Goal: Task Accomplishment & Management: Manage account settings

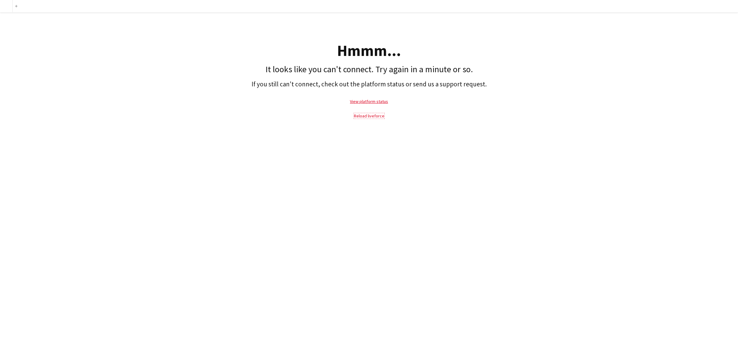
click at [363, 116] on link "Reload liveforce" at bounding box center [369, 116] width 30 height 6
click at [367, 117] on link "Reload liveforce" at bounding box center [369, 116] width 30 height 6
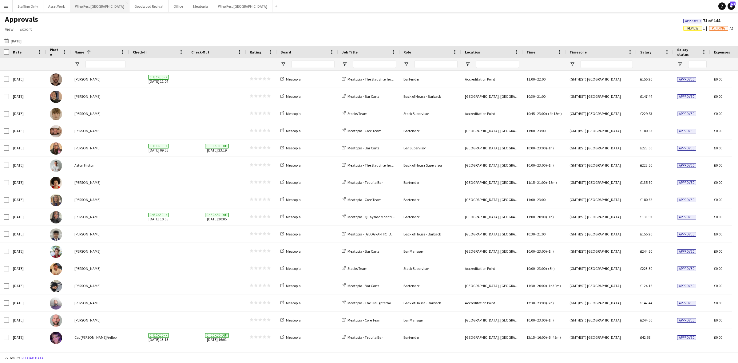
click at [82, 9] on button "Wing Fest Bristol Close" at bounding box center [99, 6] width 59 height 12
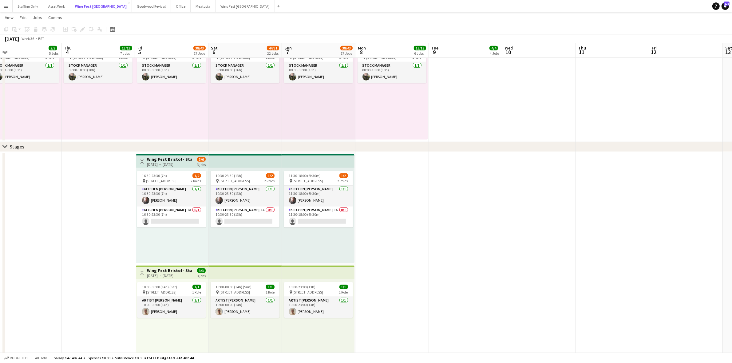
scroll to position [538, 0]
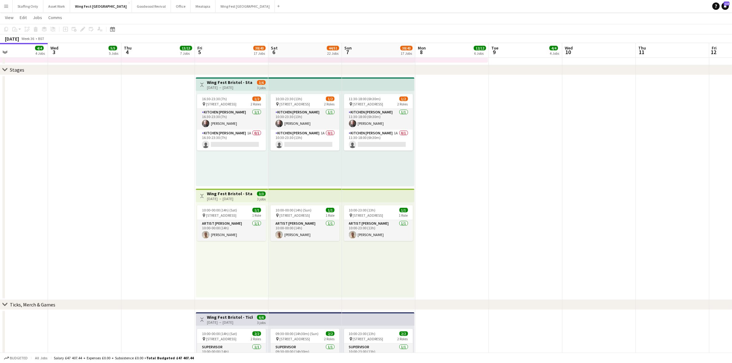
drag, startPoint x: 427, startPoint y: 179, endPoint x: 483, endPoint y: 181, distance: 55.4
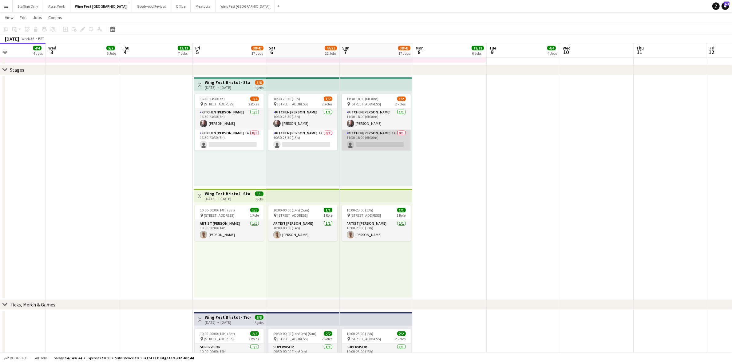
click at [367, 132] on app-card-role "Kitchen [PERSON_NAME] 1A 0/1 11:30-18:00 (6h30m) single-neutral-actions" at bounding box center [376, 140] width 69 height 21
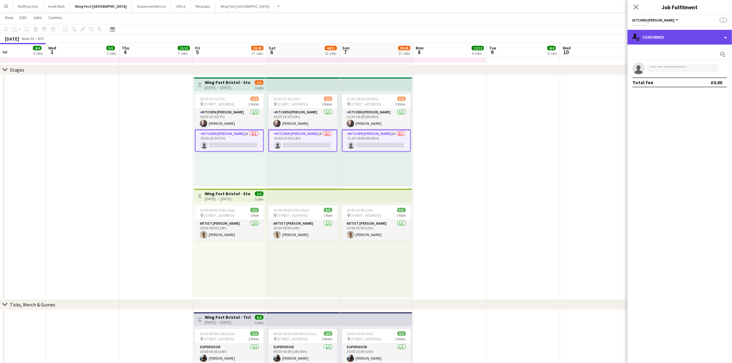
click at [654, 38] on div "single-neutral-actions-check-2 Confirmed" at bounding box center [679, 37] width 104 height 15
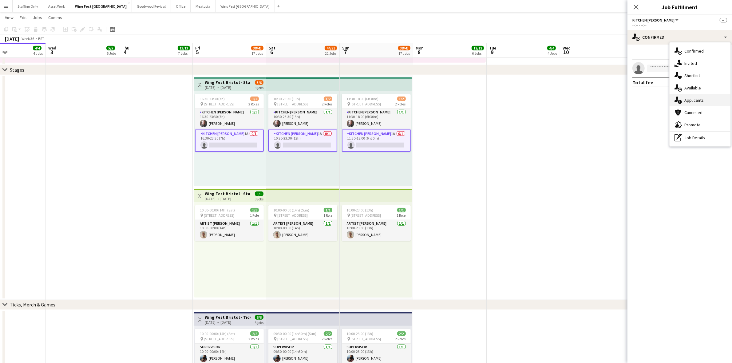
click at [685, 99] on span "Applicants" at bounding box center [693, 100] width 19 height 6
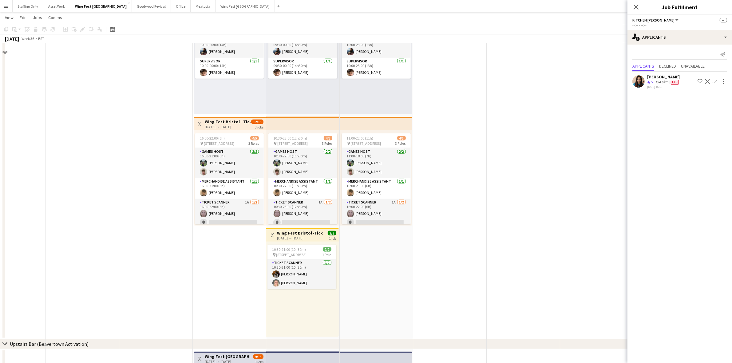
scroll to position [845, 0]
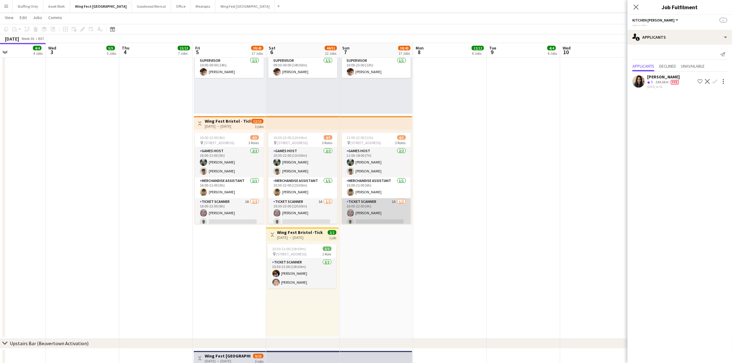
click at [383, 203] on app-card-role "Ticket Scanner 1A [DATE] 16:00-22:00 (6h) [PERSON_NAME] single-neutral-actions" at bounding box center [376, 213] width 69 height 30
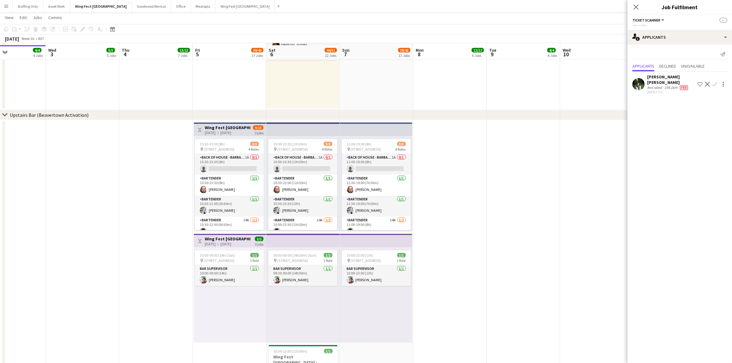
scroll to position [1076, 0]
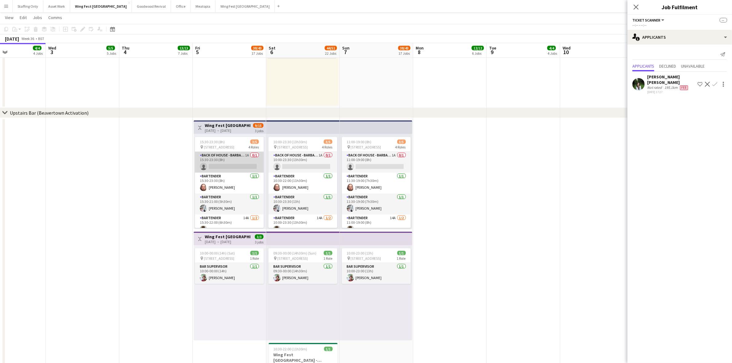
click at [229, 157] on app-card-role "Back of House - Barback 1A 0/1 15:30-23:30 (8h) single-neutral-actions" at bounding box center [229, 162] width 69 height 21
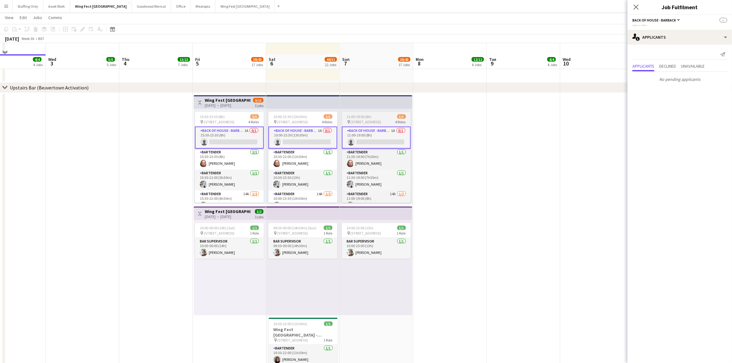
scroll to position [1114, 0]
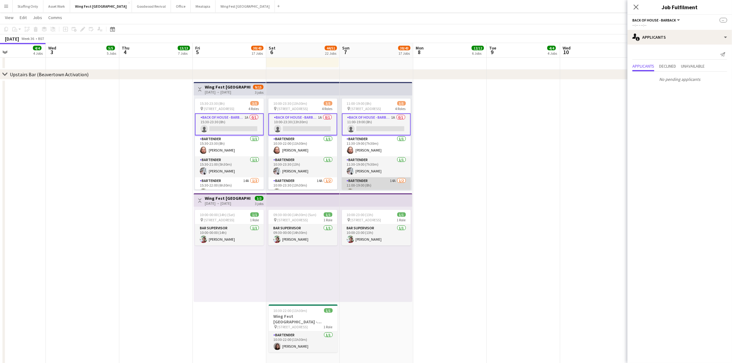
click at [379, 182] on app-card-role "Bartender 14A [DATE] 11:00-19:00 (8h) [PERSON_NAME] single-neutral-actions" at bounding box center [376, 192] width 69 height 30
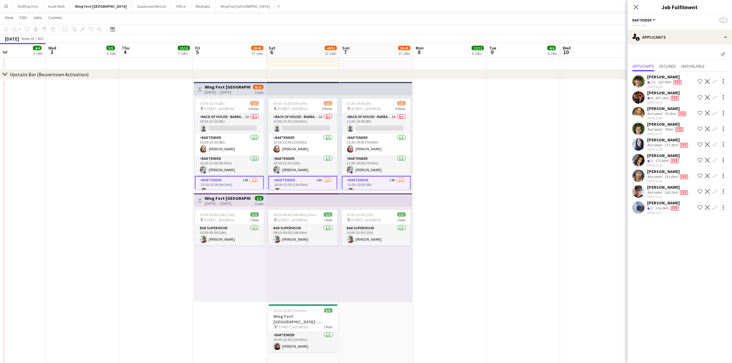
click at [637, 115] on app-user-avatar at bounding box center [638, 113] width 12 height 12
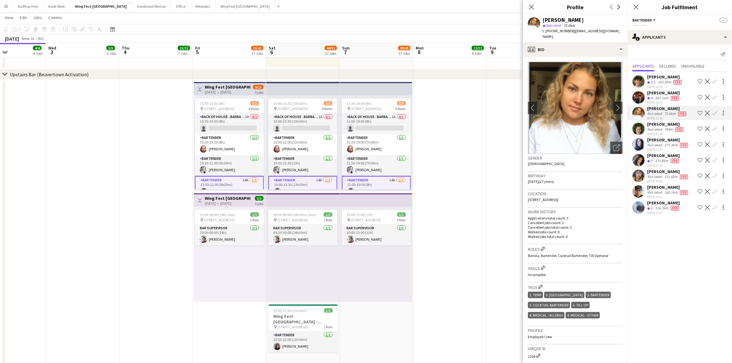
click at [637, 129] on app-user-avatar at bounding box center [638, 129] width 12 height 12
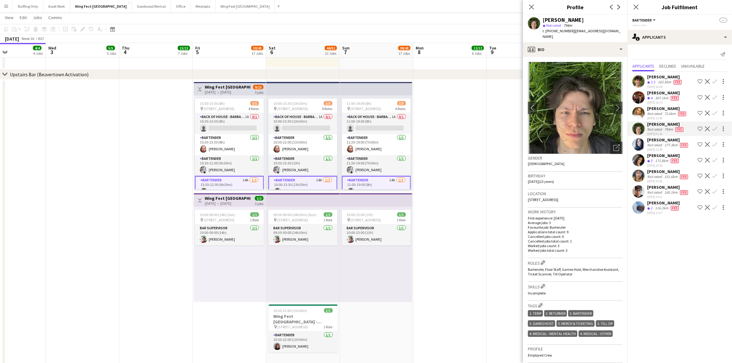
click at [635, 112] on app-user-avatar at bounding box center [638, 113] width 12 height 12
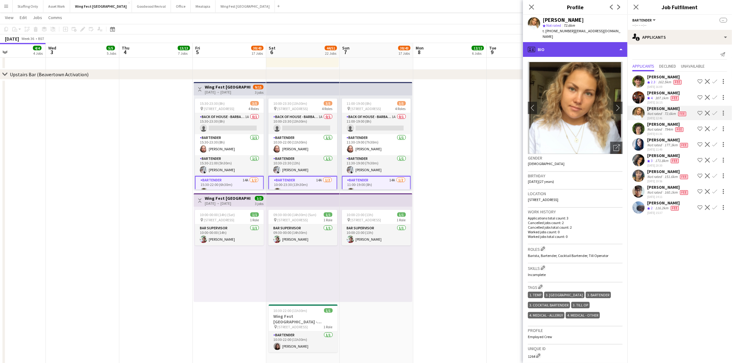
click at [577, 46] on div "profile Bio" at bounding box center [575, 49] width 104 height 15
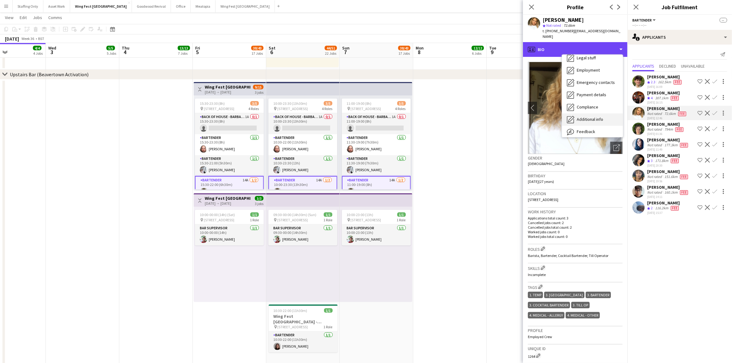
scroll to position [45, 0]
click at [593, 116] on div "Feedback Feedback" at bounding box center [592, 116] width 61 height 12
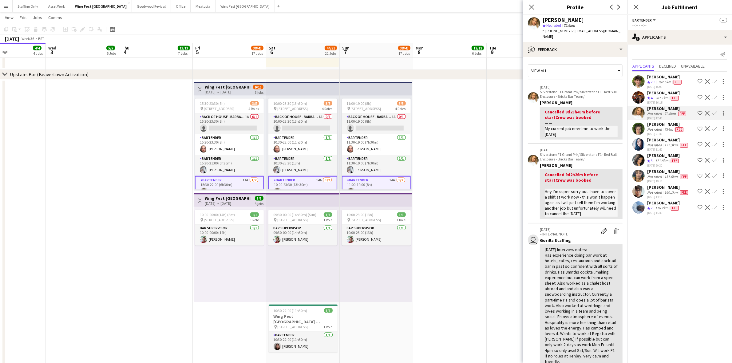
click at [641, 131] on app-user-avatar at bounding box center [638, 129] width 12 height 12
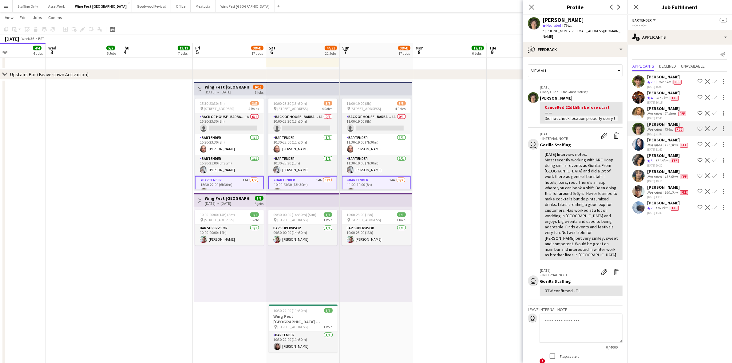
click at [640, 144] on app-user-avatar at bounding box center [638, 144] width 12 height 12
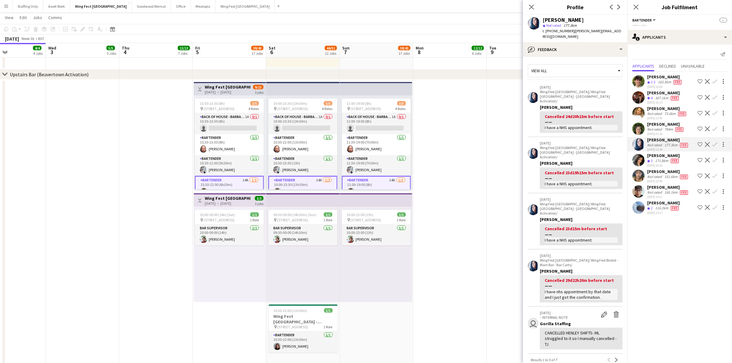
click at [641, 163] on app-user-avatar at bounding box center [638, 160] width 12 height 12
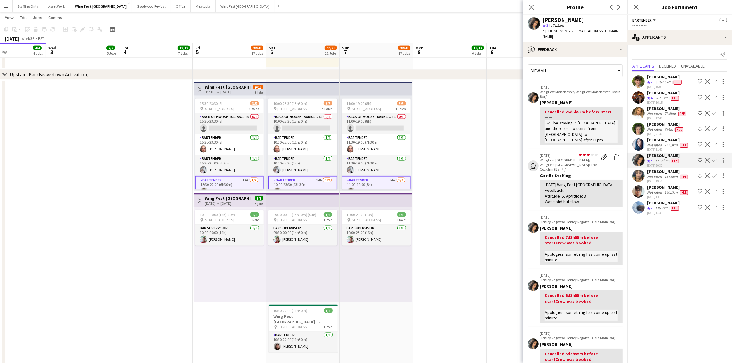
click at [637, 179] on app-user-avatar at bounding box center [638, 176] width 12 height 12
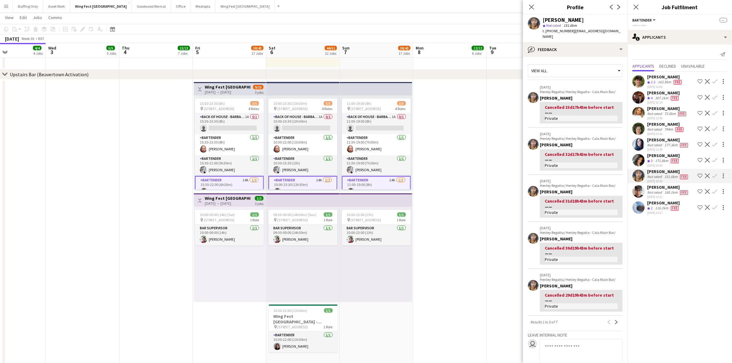
click at [713, 112] on app-icon "Confirm" at bounding box center [714, 113] width 5 height 5
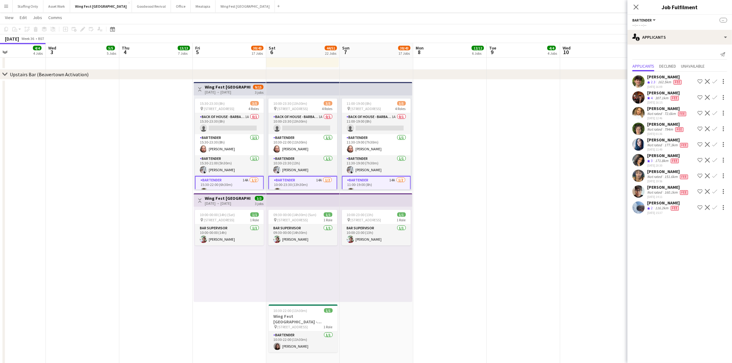
click at [715, 113] on app-icon "Confirm" at bounding box center [714, 113] width 5 height 5
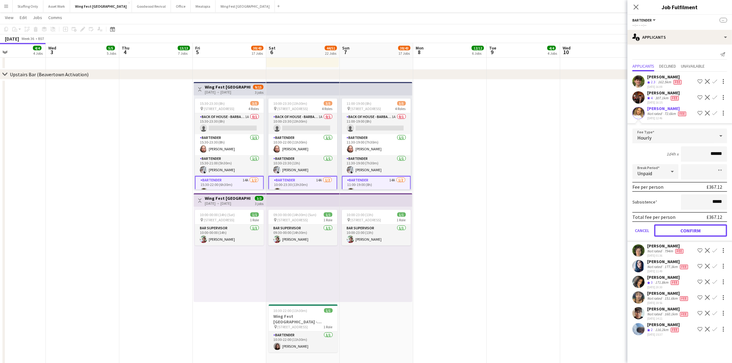
click at [680, 229] on button "Confirm" at bounding box center [690, 230] width 73 height 12
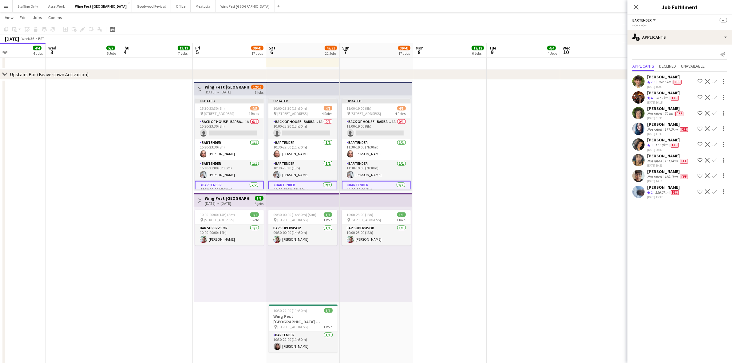
click at [477, 155] on app-date-cell at bounding box center [449, 223] width 73 height 286
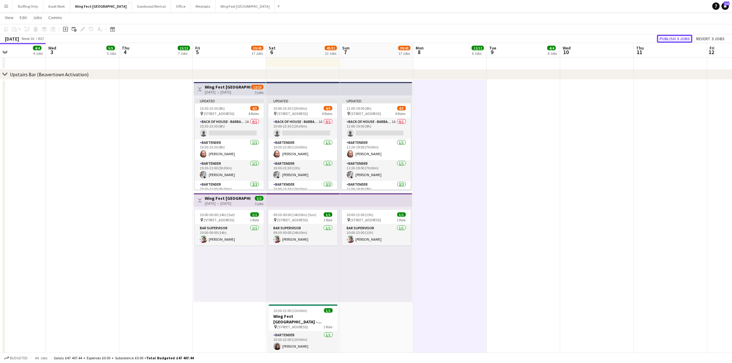
click at [685, 36] on button "Publish 3 jobs" at bounding box center [674, 39] width 35 height 8
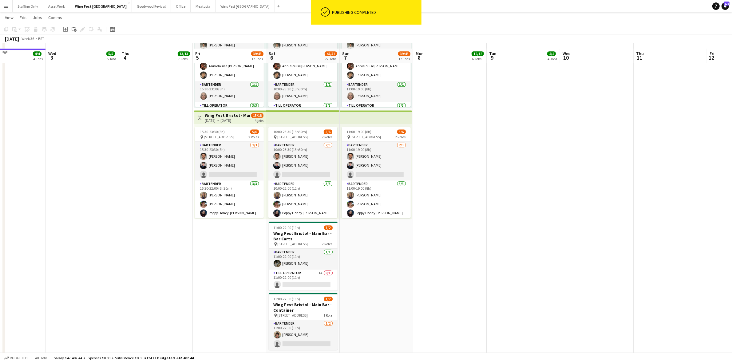
scroll to position [1938, 0]
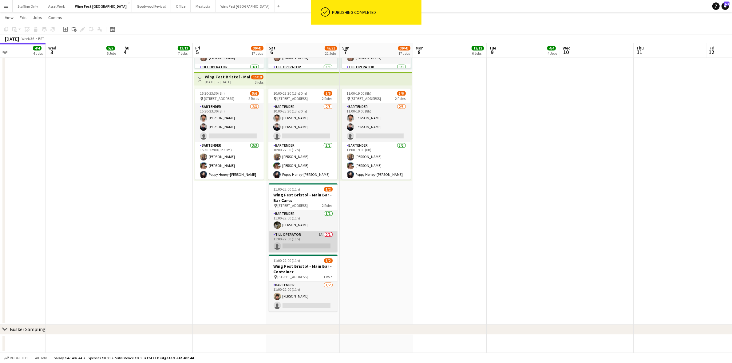
click at [301, 237] on app-card-role "Till Operator 1A 0/1 11:00-22:00 (11h) single-neutral-actions" at bounding box center [303, 241] width 69 height 21
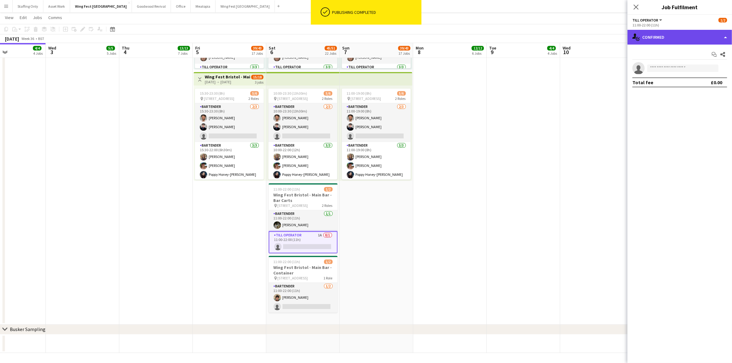
click at [669, 36] on div "single-neutral-actions-check-2 Confirmed" at bounding box center [679, 37] width 104 height 15
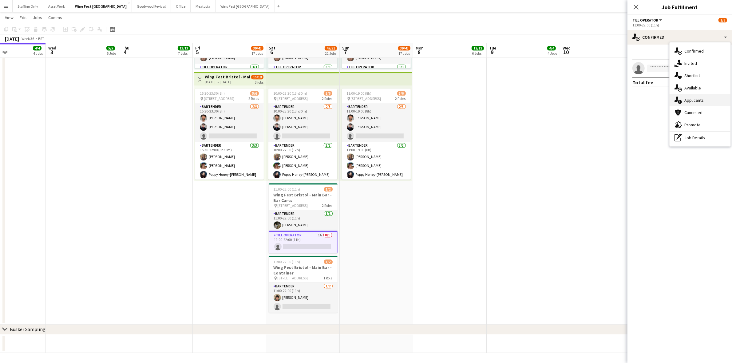
click at [698, 99] on span "Applicants" at bounding box center [693, 100] width 19 height 6
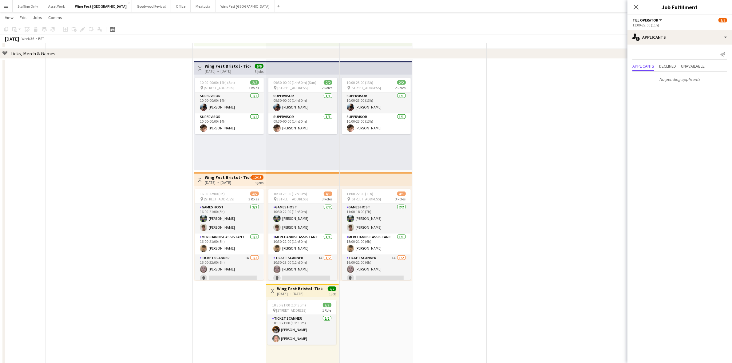
scroll to position [862, 0]
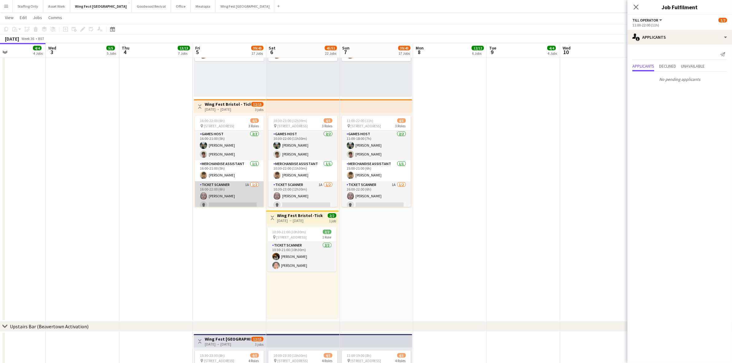
click at [213, 188] on app-card-role "Ticket Scanner 1A [DATE] 16:00-22:00 (6h) [PERSON_NAME] single-neutral-actions" at bounding box center [229, 196] width 69 height 30
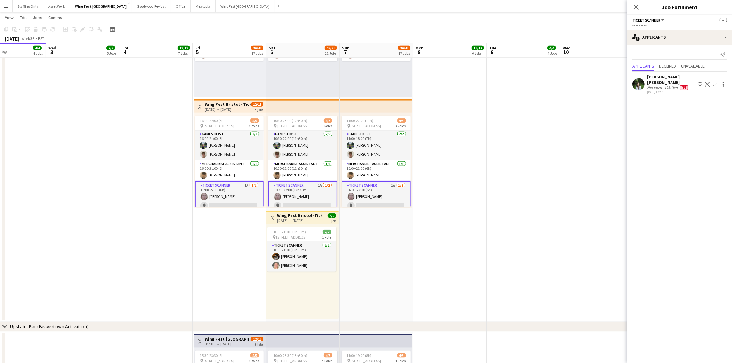
click at [229, 185] on app-card-role "Ticket Scanner 1A [DATE] 16:00-22:00 (6h) [PERSON_NAME] single-neutral-actions" at bounding box center [229, 196] width 69 height 31
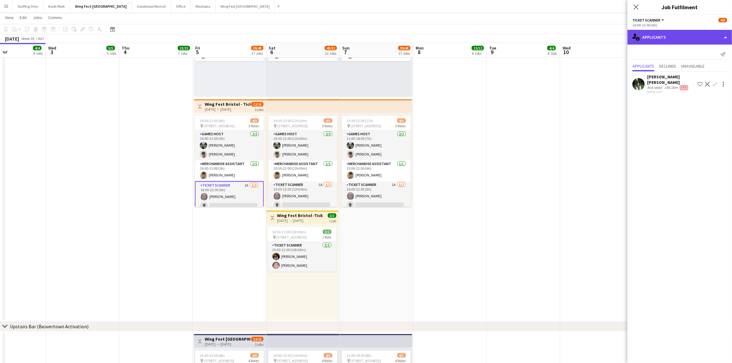
click at [663, 31] on div "single-neutral-actions-information Applicants" at bounding box center [679, 37] width 104 height 15
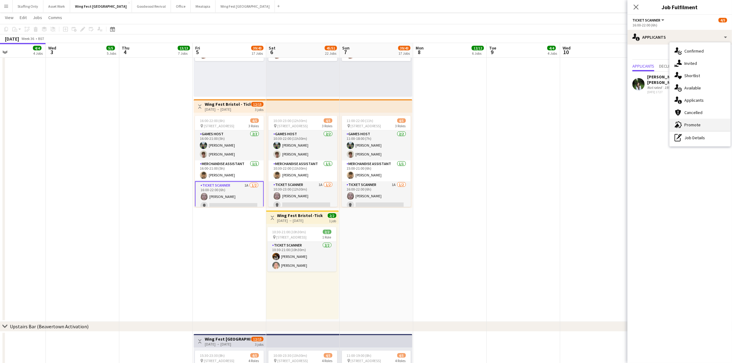
click at [706, 124] on div "advertising-megaphone Promote" at bounding box center [699, 125] width 61 height 12
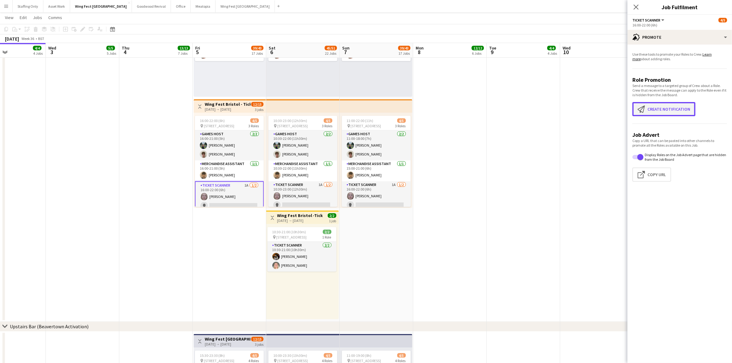
click at [679, 112] on button "Create notification Create notification" at bounding box center [663, 109] width 63 height 14
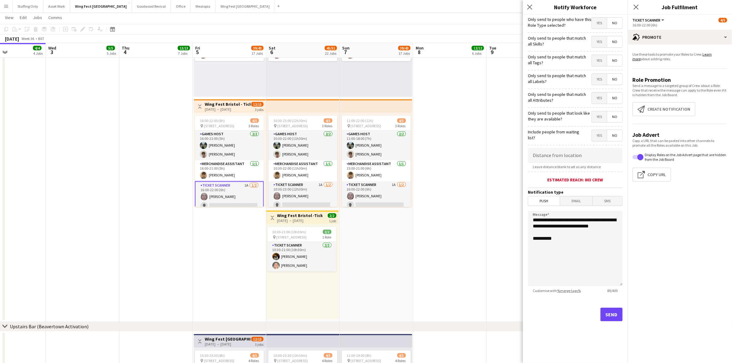
click at [598, 117] on span "Yes" at bounding box center [599, 116] width 15 height 11
click at [598, 135] on span "Yes" at bounding box center [599, 135] width 15 height 11
click at [616, 316] on button "Send" at bounding box center [611, 315] width 22 height 14
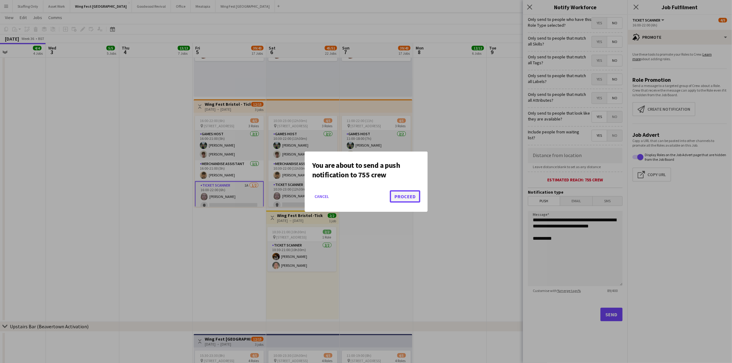
click at [408, 192] on button "Proceed" at bounding box center [405, 196] width 30 height 12
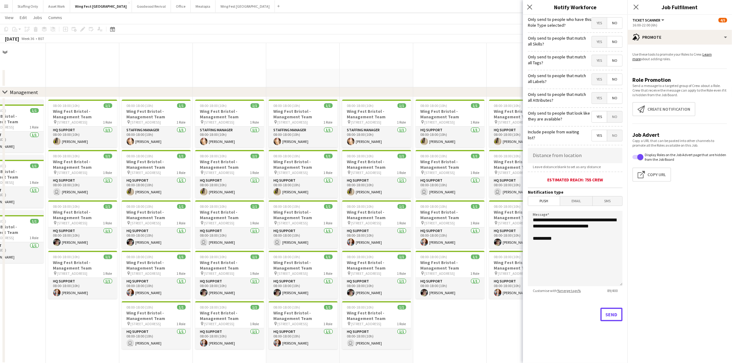
scroll to position [862, 0]
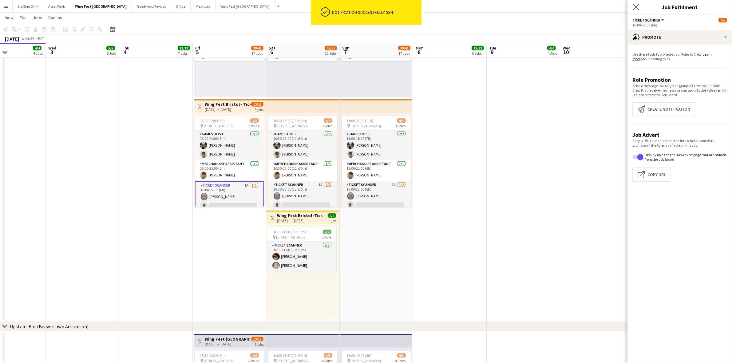
click at [639, 8] on app-icon "Close pop-in" at bounding box center [636, 7] width 9 height 9
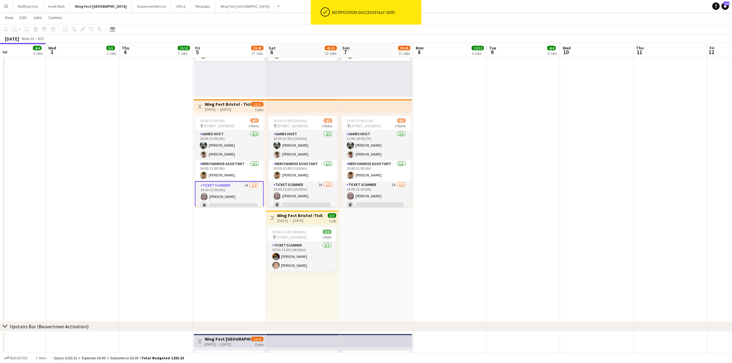
click at [557, 151] on app-date-cell at bounding box center [523, 154] width 73 height 336
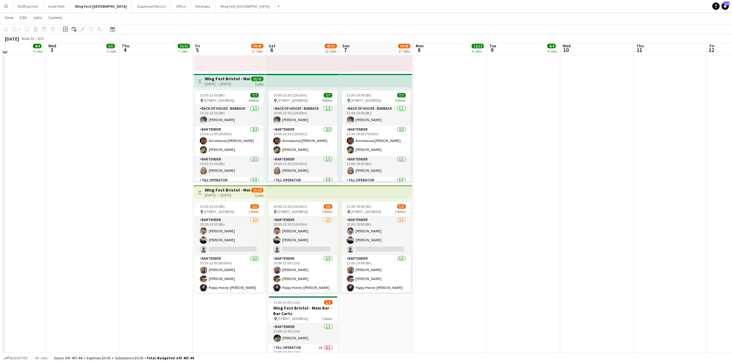
scroll to position [1861, 0]
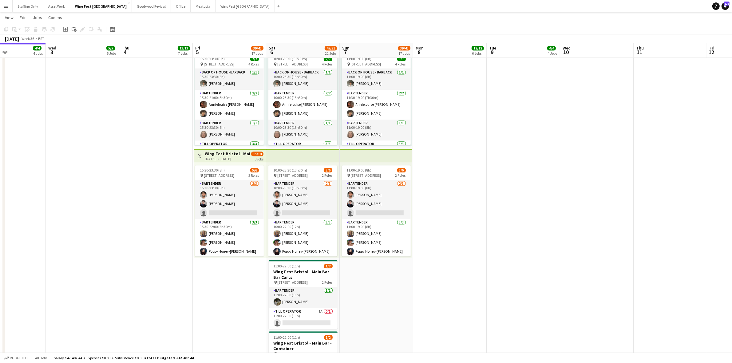
click at [7, 6] on app-icon "Menu" at bounding box center [6, 6] width 5 height 5
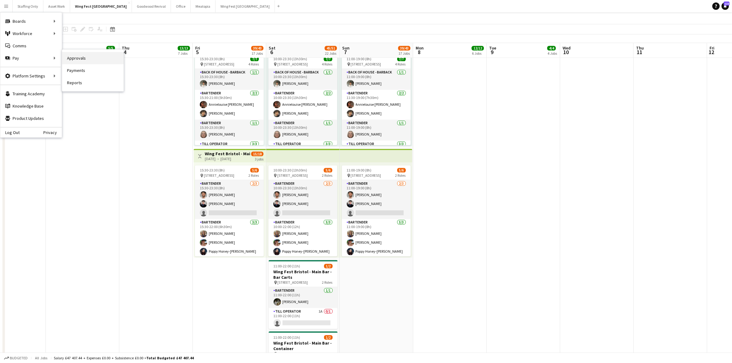
click at [71, 56] on link "Approvals" at bounding box center [92, 58] width 61 height 12
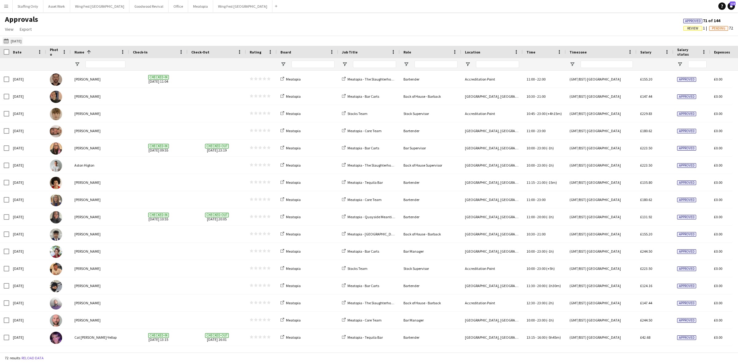
click at [15, 40] on button "[DATE] [DATE]" at bounding box center [12, 40] width 20 height 7
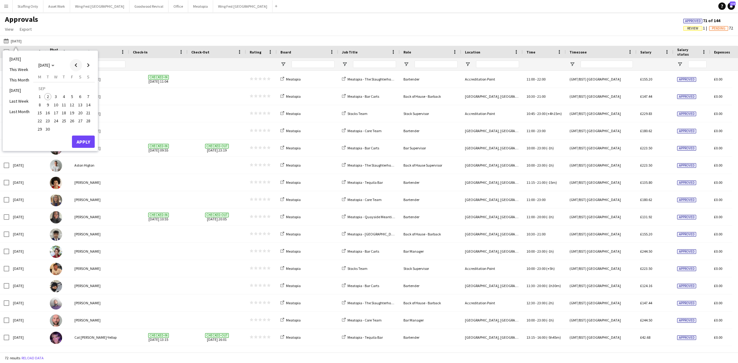
click at [76, 64] on span "Previous month" at bounding box center [76, 65] width 12 height 12
click at [35, 112] on div "[DATE] M [DATE] T [DATE] W [DATE] T [DATE] F [DATE] S [DATE] S [DATE] 2 3 4 5 6…" at bounding box center [63, 101] width 61 height 55
click at [39, 114] on span "18" at bounding box center [39, 114] width 7 height 7
click at [89, 120] on span "31" at bounding box center [88, 122] width 7 height 7
click at [88, 134] on button "Apply" at bounding box center [83, 135] width 23 height 12
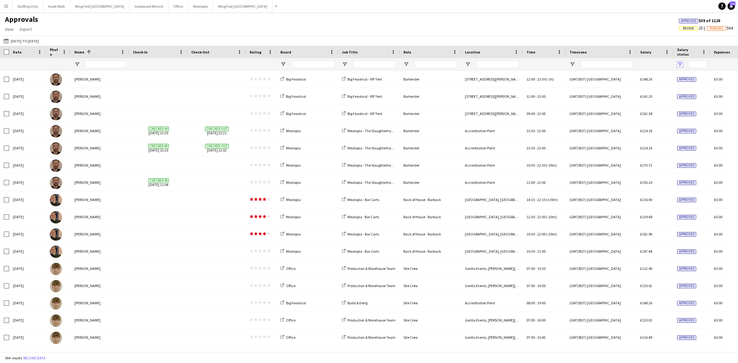
click at [681, 64] on span "Open Filter Menu" at bounding box center [680, 64] width 6 height 6
type input "**********"
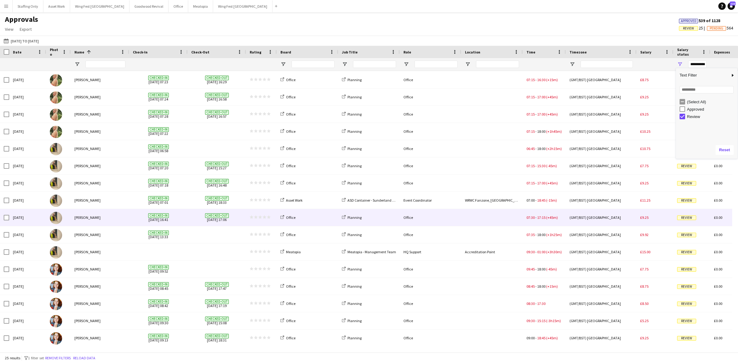
scroll to position [1, 0]
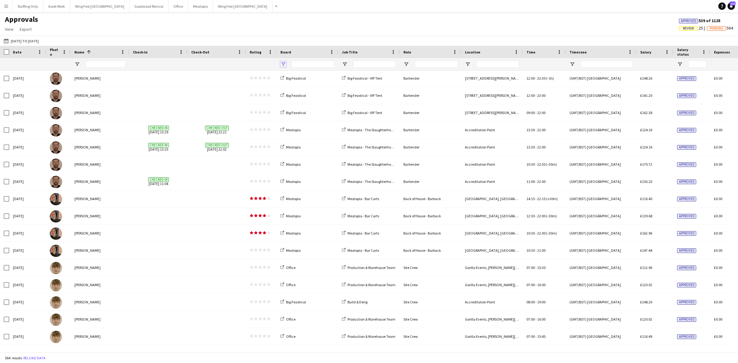
click at [281, 63] on span "Open Filter Menu" at bounding box center [283, 64] width 6 height 6
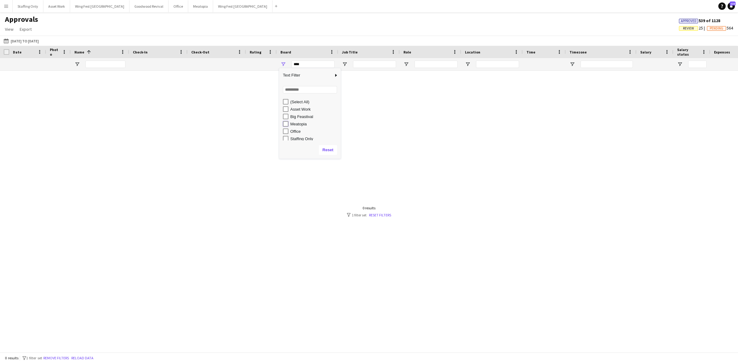
type input "**********"
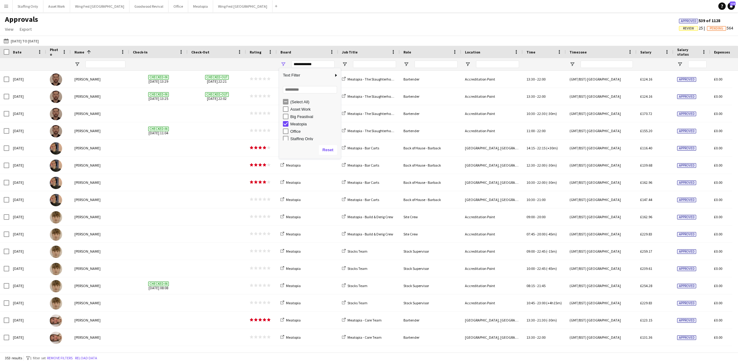
click at [222, 32] on div "Approvals View Customise view Customise filters Reset Filters Reset View Reset …" at bounding box center [369, 25] width 738 height 21
click at [99, 68] on div at bounding box center [105, 64] width 40 height 12
click at [101, 64] on input "Name Filter Input" at bounding box center [105, 64] width 40 height 7
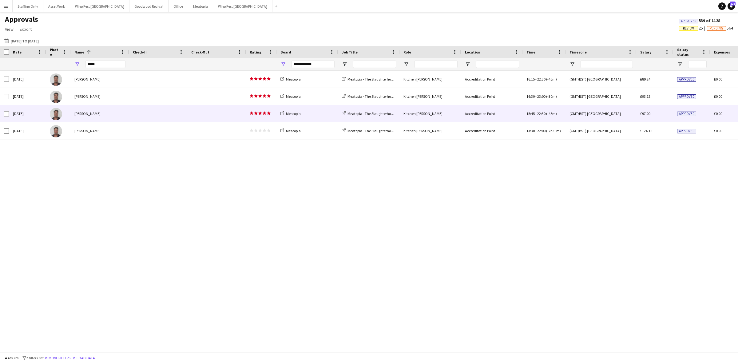
click at [120, 114] on div "[PERSON_NAME]" at bounding box center [100, 113] width 58 height 17
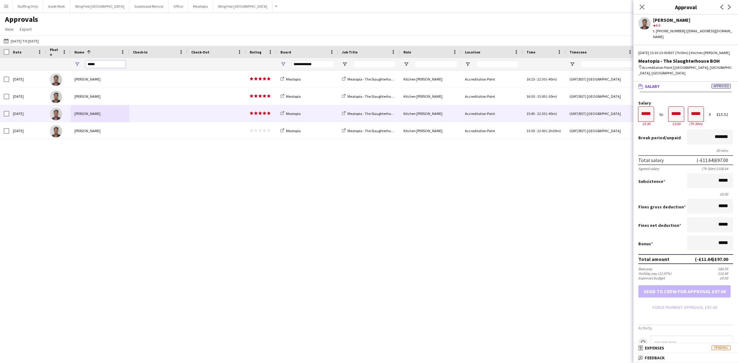
drag, startPoint x: 99, startPoint y: 63, endPoint x: 67, endPoint y: 61, distance: 32.4
click at [67, 61] on div "**********" at bounding box center [558, 64] width 1116 height 12
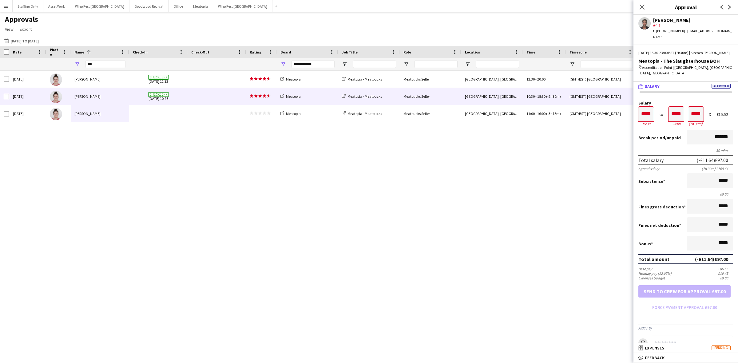
click at [216, 97] on span at bounding box center [216, 96] width 51 height 17
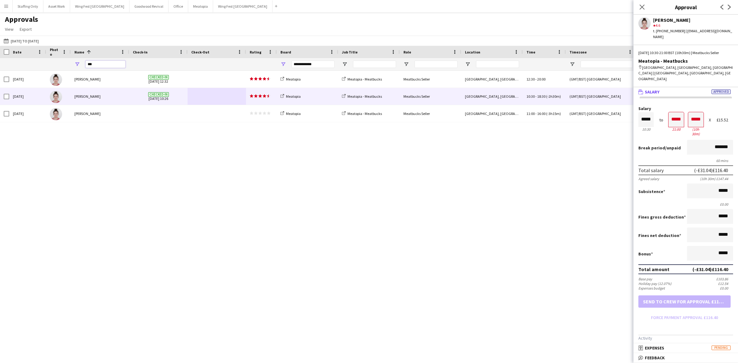
drag, startPoint x: 112, startPoint y: 63, endPoint x: 54, endPoint y: 57, distance: 58.4
click at [54, 57] on div "Date Photo Name 1" at bounding box center [558, 58] width 1116 height 25
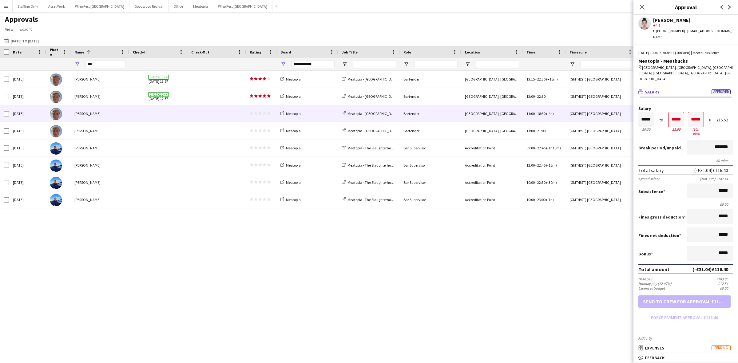
click at [125, 114] on div "[PERSON_NAME]" at bounding box center [100, 113] width 58 height 17
drag, startPoint x: 95, startPoint y: 65, endPoint x: 64, endPoint y: 60, distance: 31.9
click at [68, 59] on div "**********" at bounding box center [558, 64] width 1116 height 12
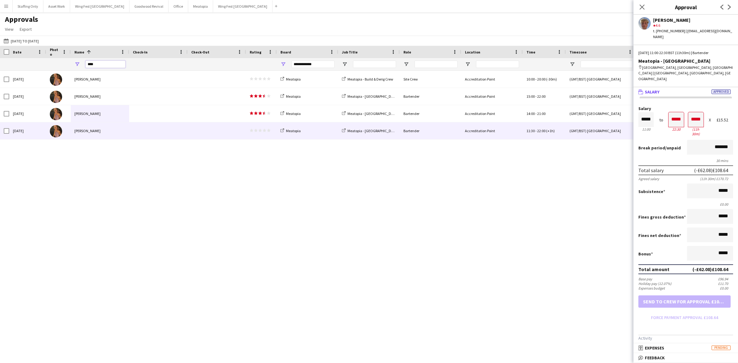
type input "****"
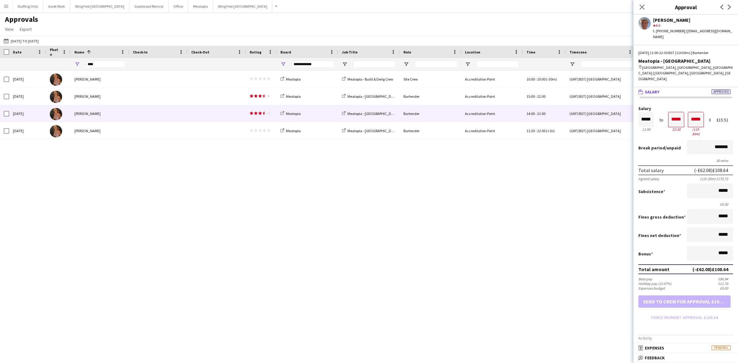
click at [139, 109] on span at bounding box center [158, 113] width 51 height 17
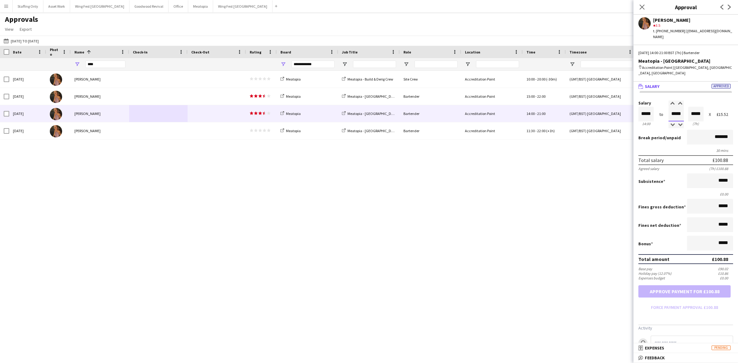
drag, startPoint x: 678, startPoint y: 102, endPoint x: 665, endPoint y: 100, distance: 12.7
click at [668, 107] on input "*****" at bounding box center [675, 114] width 15 height 15
type input "*****"
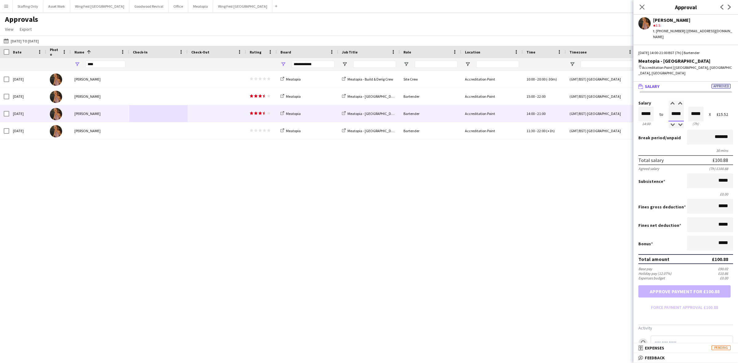
type input "*****"
click at [643, 8] on icon "Close pop-in" at bounding box center [642, 7] width 6 height 6
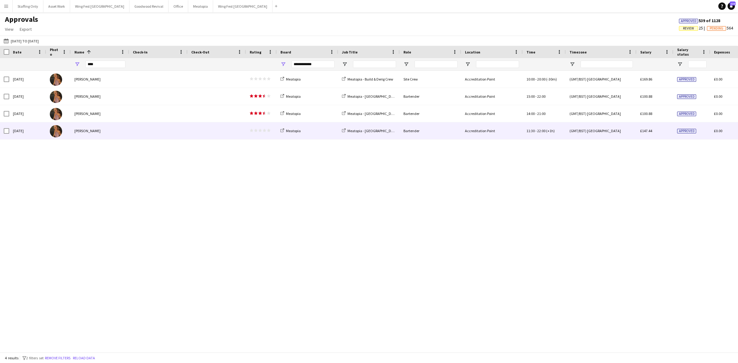
click at [105, 134] on div "[PERSON_NAME]" at bounding box center [100, 130] width 58 height 17
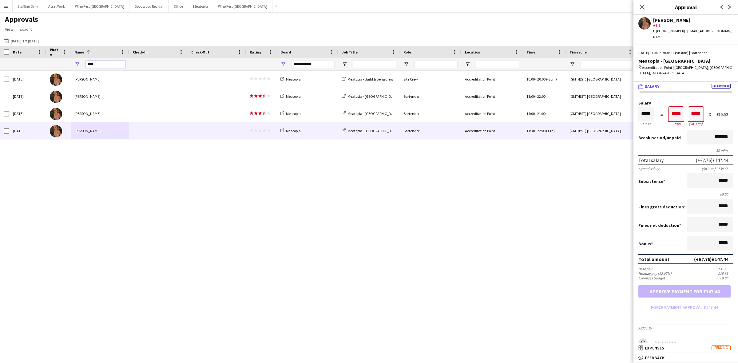
drag, startPoint x: 100, startPoint y: 63, endPoint x: 67, endPoint y: 55, distance: 34.4
click at [67, 55] on div "Date Photo Name 1" at bounding box center [558, 58] width 1116 height 25
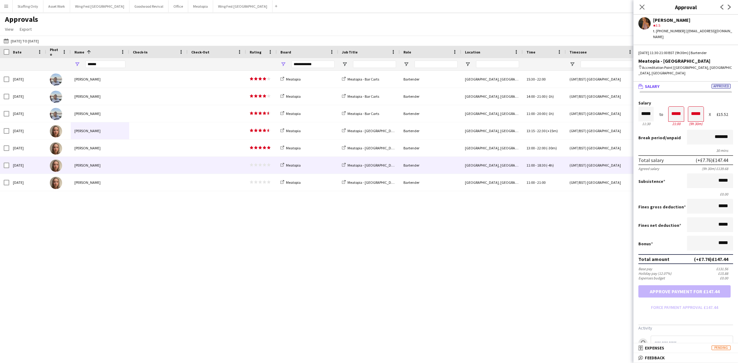
click at [129, 167] on div at bounding box center [158, 165] width 58 height 17
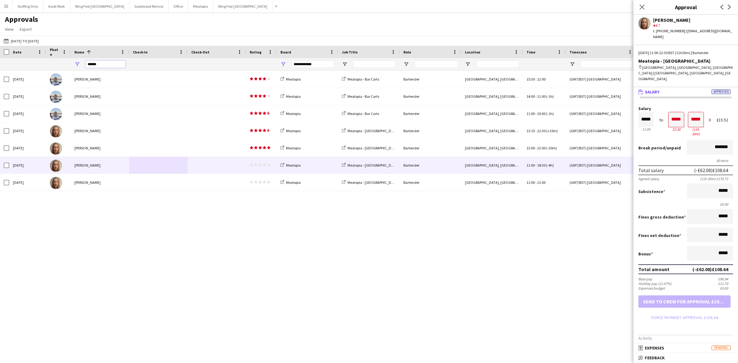
drag, startPoint x: 100, startPoint y: 65, endPoint x: 73, endPoint y: 60, distance: 27.5
click at [73, 60] on div "******" at bounding box center [100, 64] width 58 height 12
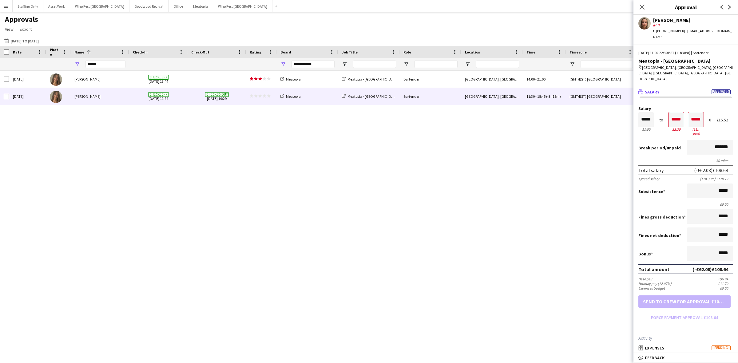
click at [95, 99] on div "[PERSON_NAME]" at bounding box center [100, 96] width 58 height 17
drag, startPoint x: 98, startPoint y: 65, endPoint x: 55, endPoint y: 58, distance: 43.7
click at [55, 58] on div "**********" at bounding box center [558, 64] width 1116 height 12
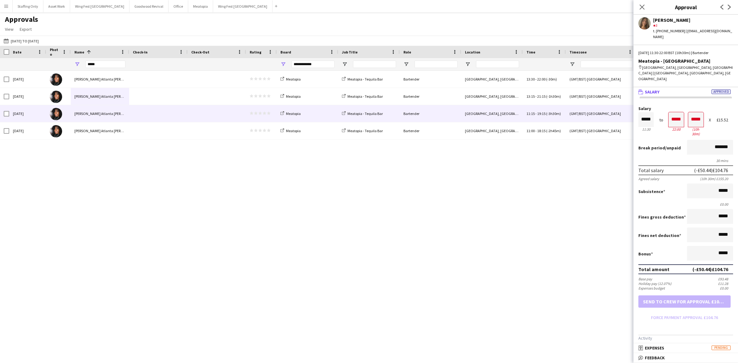
click at [118, 113] on div "[PERSON_NAME] Atlanta [PERSON_NAME]" at bounding box center [100, 113] width 58 height 17
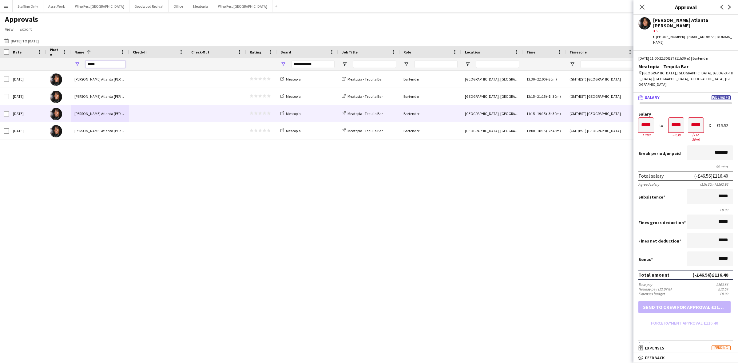
drag, startPoint x: 95, startPoint y: 64, endPoint x: 79, endPoint y: 62, distance: 15.5
click at [79, 62] on div "*****" at bounding box center [100, 64] width 58 height 12
drag, startPoint x: 96, startPoint y: 62, endPoint x: 53, endPoint y: 59, distance: 43.1
click at [51, 59] on div "**********" at bounding box center [558, 64] width 1116 height 12
type input "****"
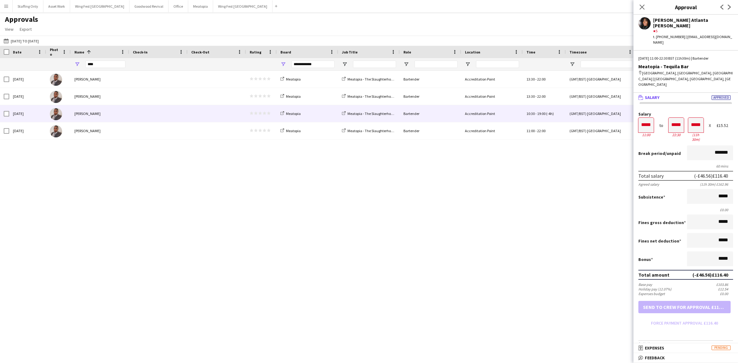
click at [124, 117] on div "[PERSON_NAME]" at bounding box center [100, 113] width 58 height 17
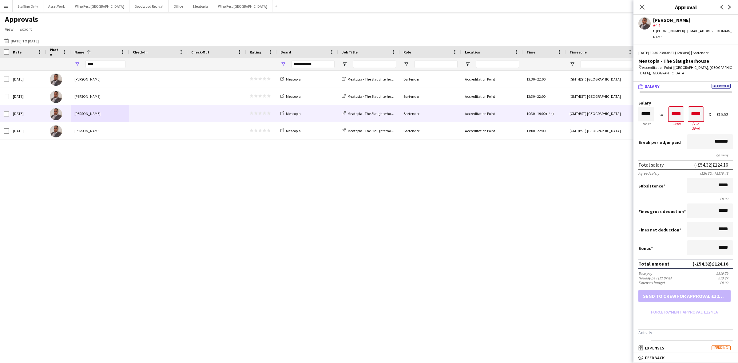
click at [5, 9] on button "Menu" at bounding box center [6, 6] width 12 height 12
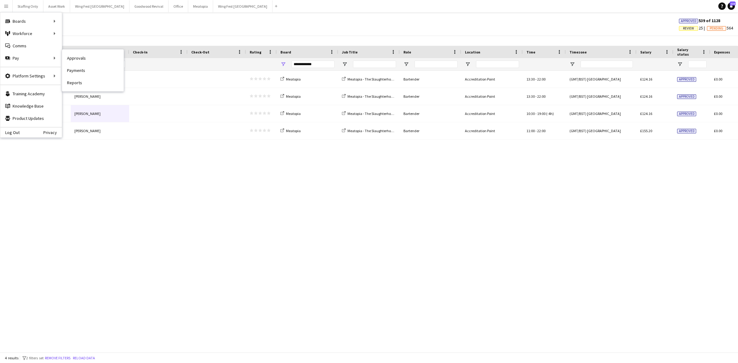
click at [80, 72] on link "Payments" at bounding box center [92, 70] width 61 height 12
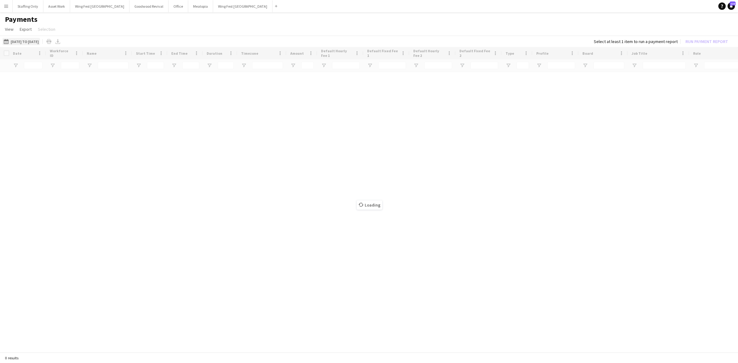
click at [28, 41] on button "[DATE] to [DATE] [DATE] to [DATE]" at bounding box center [20, 41] width 37 height 7
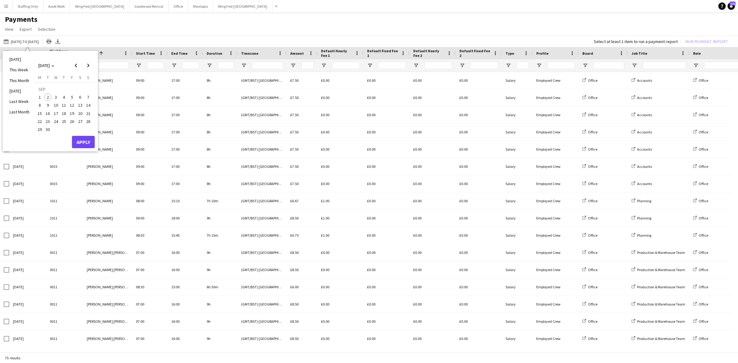
click at [40, 114] on span "15" at bounding box center [39, 113] width 7 height 7
click at [89, 122] on span "28" at bounding box center [88, 121] width 7 height 7
click at [76, 64] on span "Previous month" at bounding box center [76, 65] width 12 height 12
click at [40, 115] on span "18" at bounding box center [39, 114] width 7 height 7
click at [87, 122] on span "31" at bounding box center [88, 122] width 7 height 7
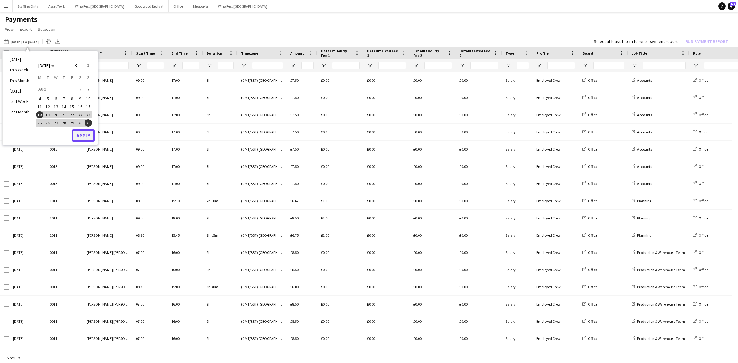
click at [88, 137] on button "Apply" at bounding box center [83, 135] width 23 height 12
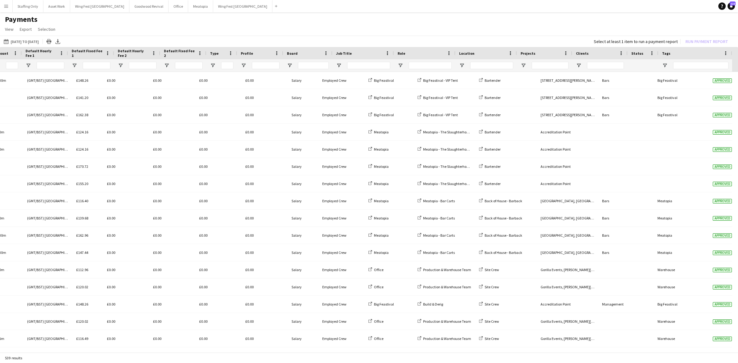
scroll to position [0, 295]
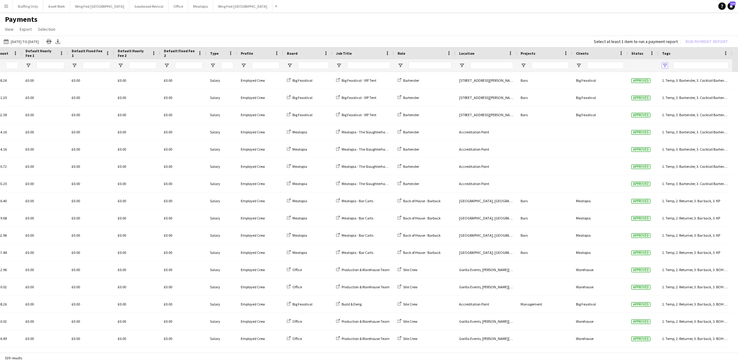
click at [663, 64] on span "Open Filter Menu" at bounding box center [665, 66] width 6 height 6
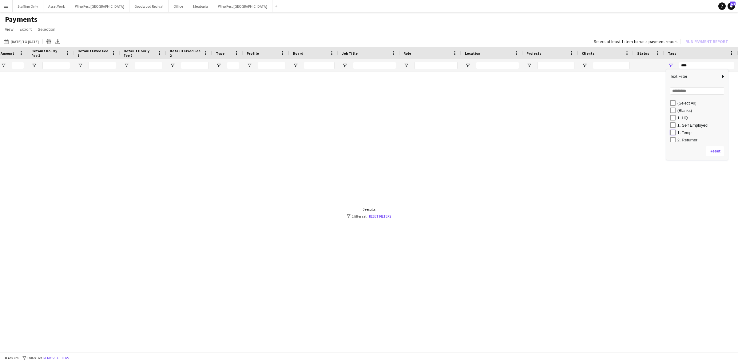
type input "**********"
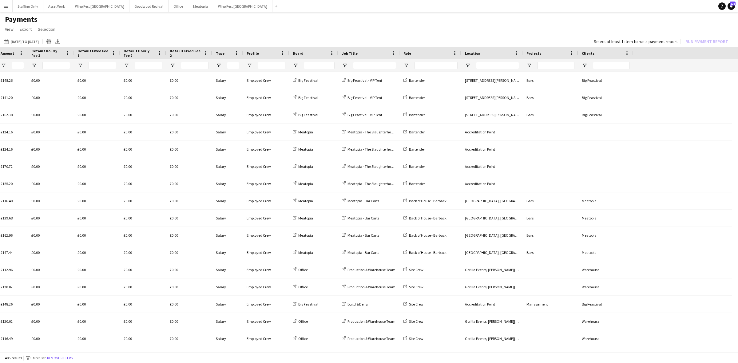
scroll to position [0, 0]
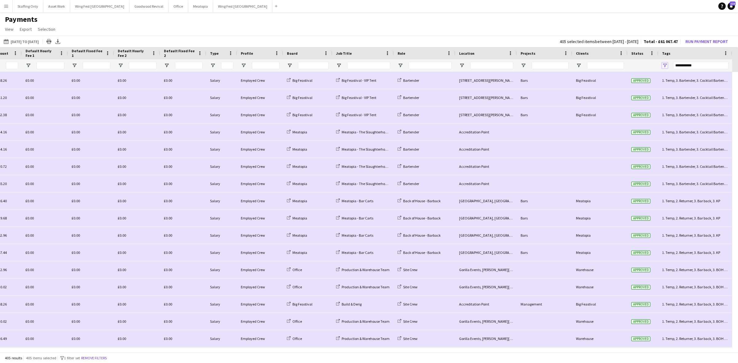
click at [665, 65] on span "Open Filter Menu" at bounding box center [665, 66] width 6 height 6
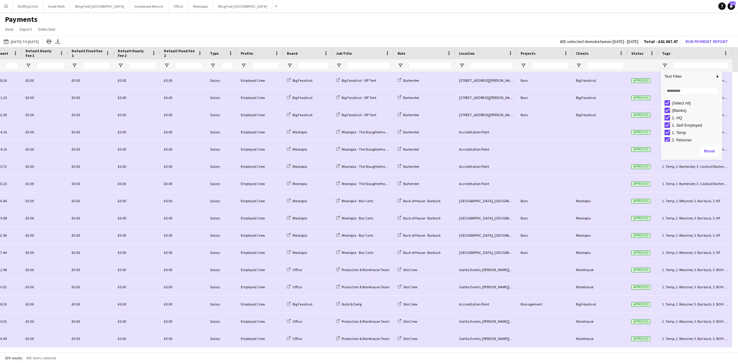
click at [412, 8] on app-navbar "Menu Boards Boards Boards All jobs Status Workforce Workforce My Workforce Recr…" at bounding box center [369, 6] width 738 height 12
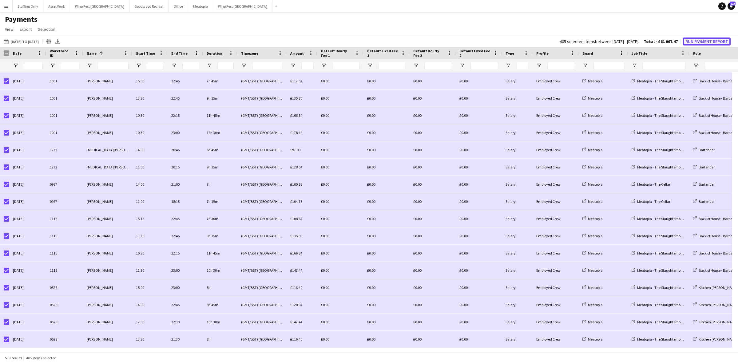
click at [712, 42] on button "Run Payment Report" at bounding box center [707, 41] width 48 height 8
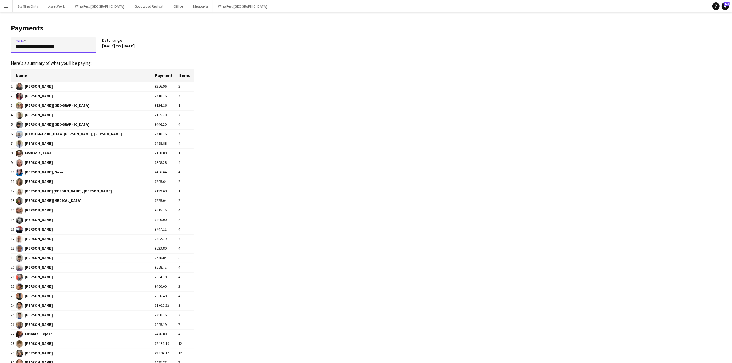
drag, startPoint x: 71, startPoint y: 48, endPoint x: 0, endPoint y: 45, distance: 71.4
type input "**********"
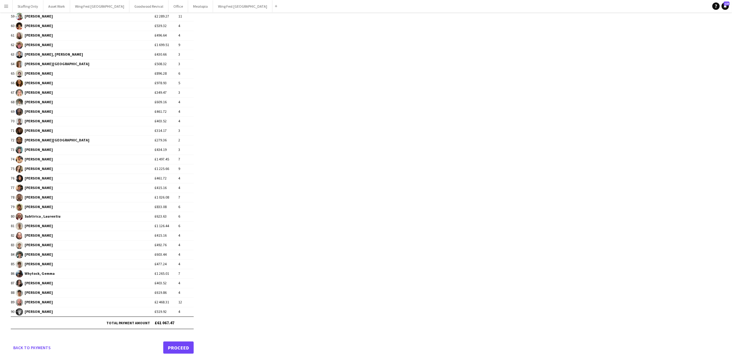
scroll to position [628, 0]
click at [178, 350] on link "Proceed" at bounding box center [178, 347] width 30 height 12
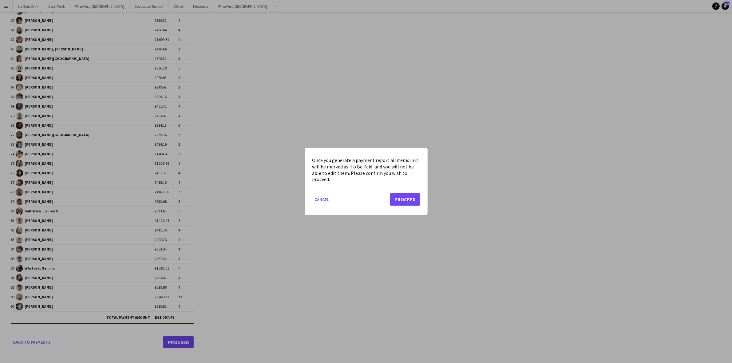
scroll to position [0, 0]
click at [413, 197] on button "Proceed" at bounding box center [405, 199] width 30 height 12
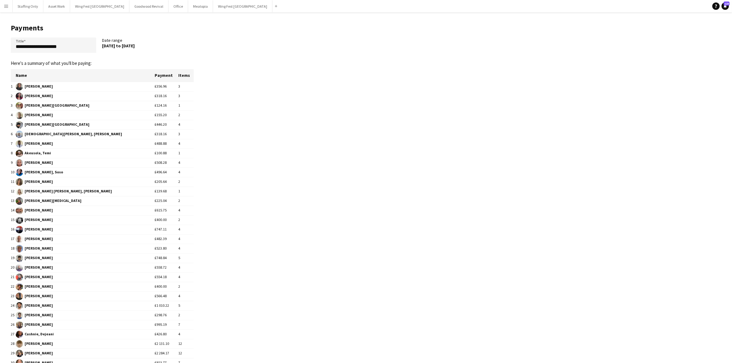
scroll to position [628, 0]
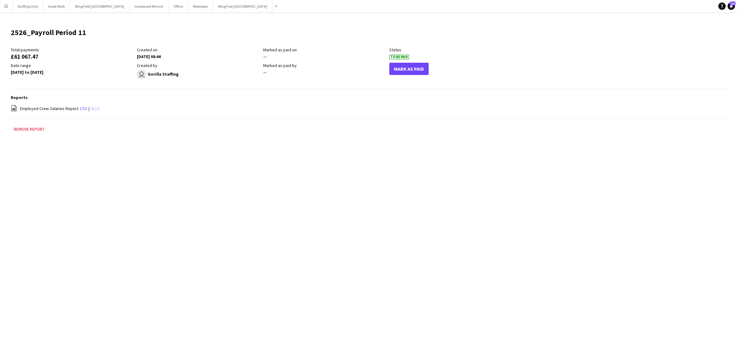
click at [91, 108] on link "xlsx" at bounding box center [95, 109] width 9 height 6
click at [1, 7] on button "Menu" at bounding box center [6, 6] width 12 height 12
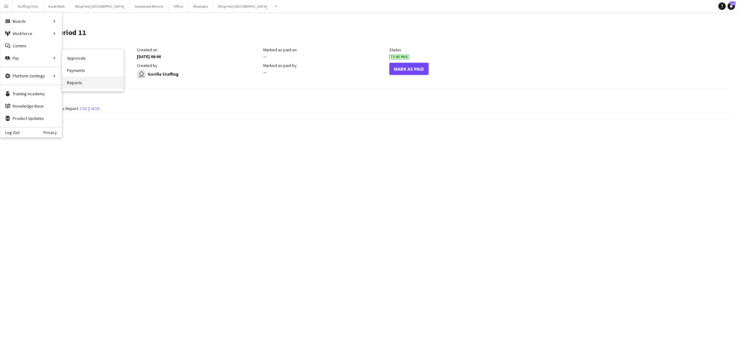
click at [84, 81] on link "Reports" at bounding box center [92, 83] width 61 height 12
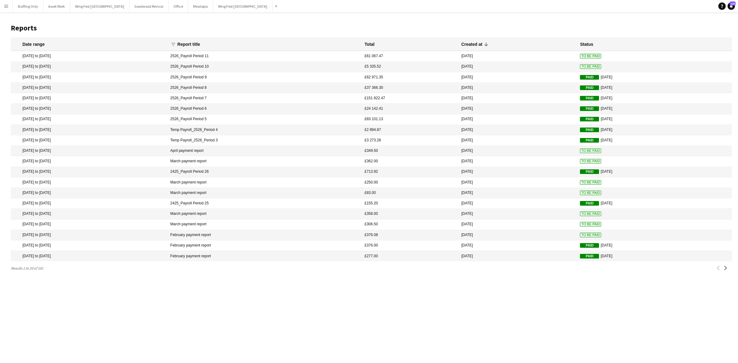
click at [525, 65] on mat-cell "[DATE]" at bounding box center [517, 67] width 119 height 10
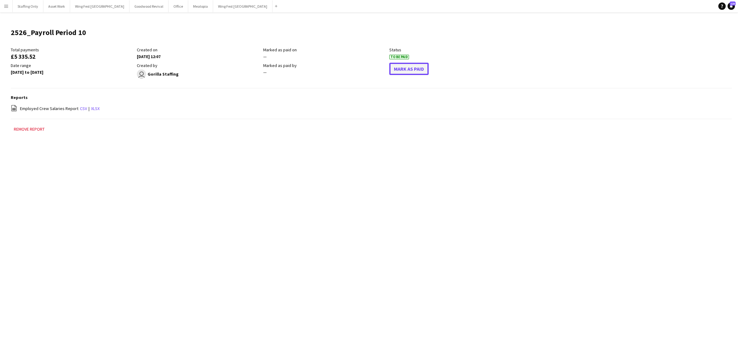
click at [415, 73] on button "Mark As Paid" at bounding box center [408, 69] width 39 height 12
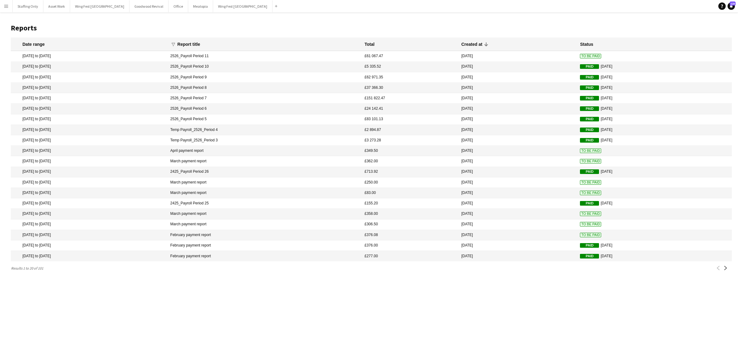
click at [2, 10] on button "Menu" at bounding box center [6, 6] width 12 height 12
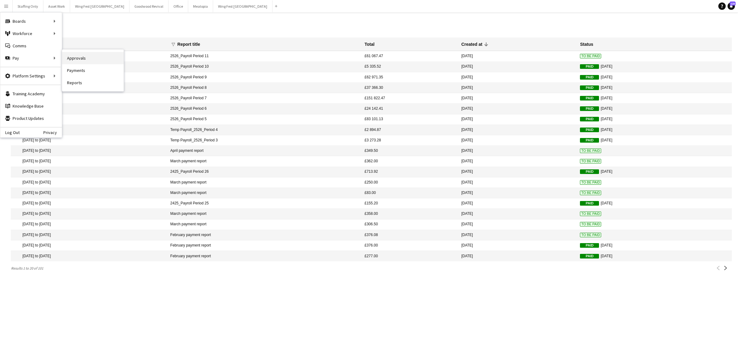
click at [83, 59] on link "Approvals" at bounding box center [92, 58] width 61 height 12
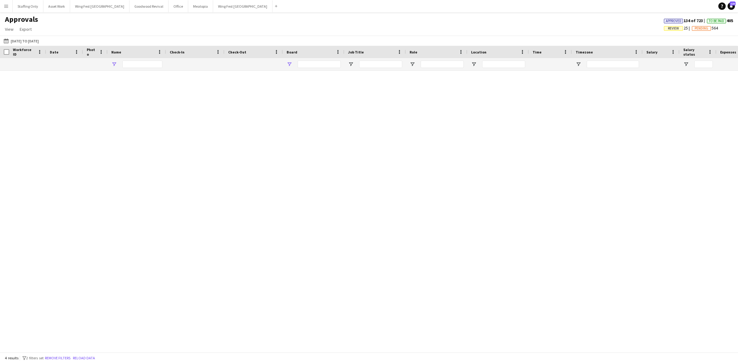
type input "****"
type input "**********"
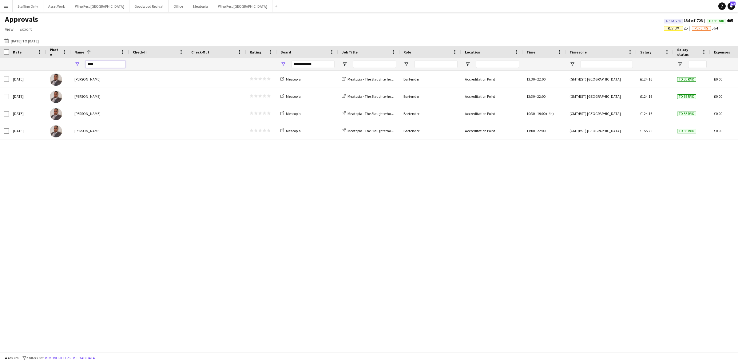
drag, startPoint x: 112, startPoint y: 63, endPoint x: 68, endPoint y: 60, distance: 44.1
click at [68, 61] on div "**********" at bounding box center [558, 64] width 1116 height 12
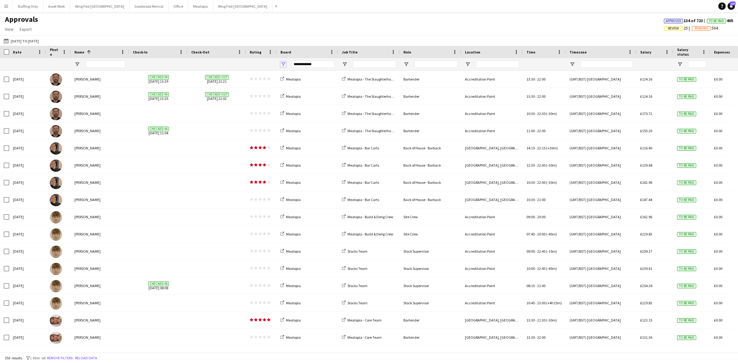
click at [285, 65] on span "Open Filter Menu" at bounding box center [283, 64] width 6 height 6
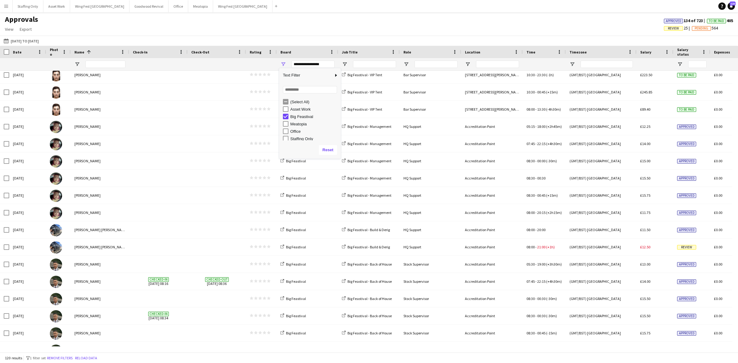
scroll to position [538, 0]
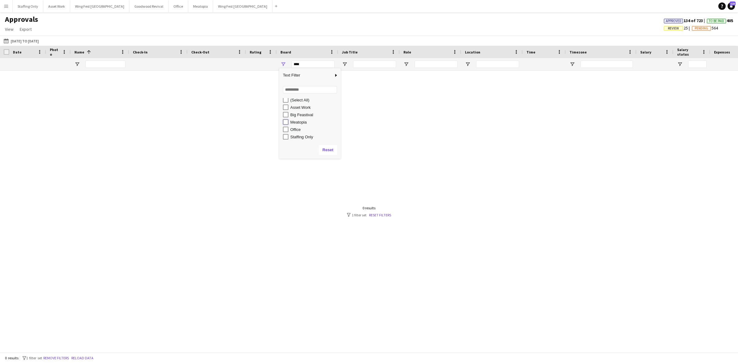
type input "**********"
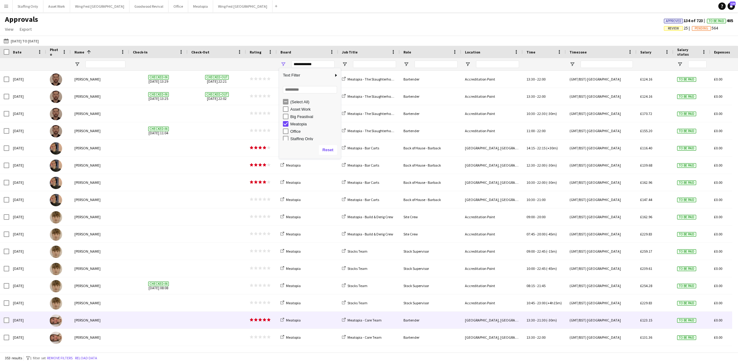
scroll to position [2, 0]
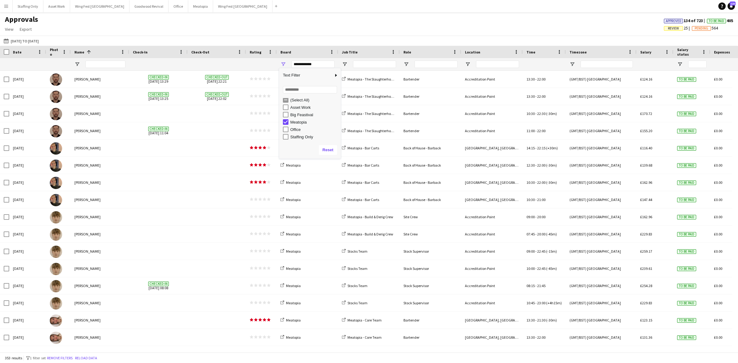
click at [6, 11] on button "Menu" at bounding box center [6, 6] width 12 height 12
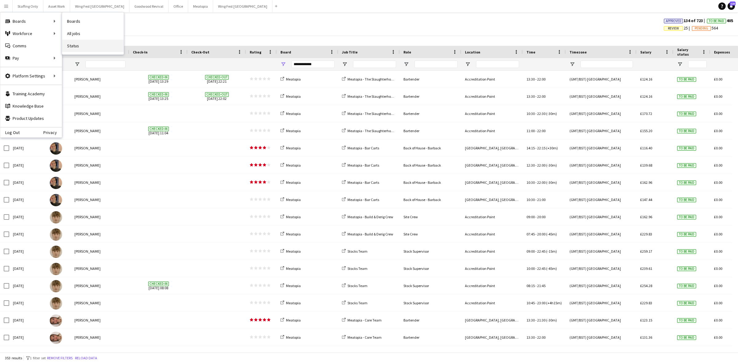
click at [73, 45] on link "Status" at bounding box center [92, 46] width 61 height 12
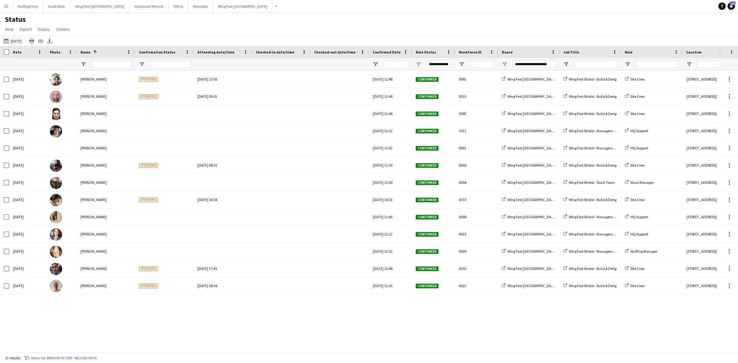
click at [11, 40] on button "02-09-2025 to 08-09-2025 04-09-2025" at bounding box center [12, 40] width 20 height 7
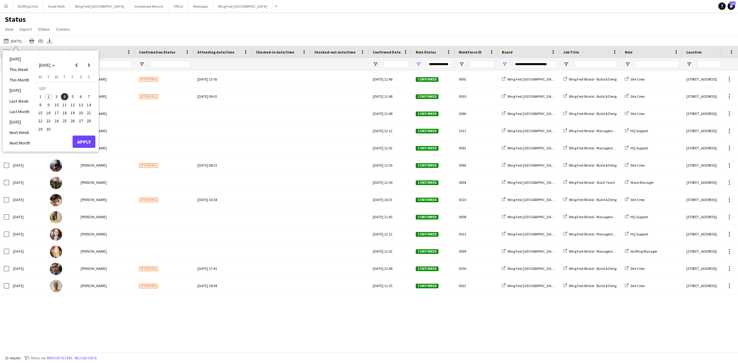
click at [42, 96] on span "1" at bounding box center [40, 96] width 7 height 7
click at [79, 139] on button "Apply" at bounding box center [84, 142] width 23 height 12
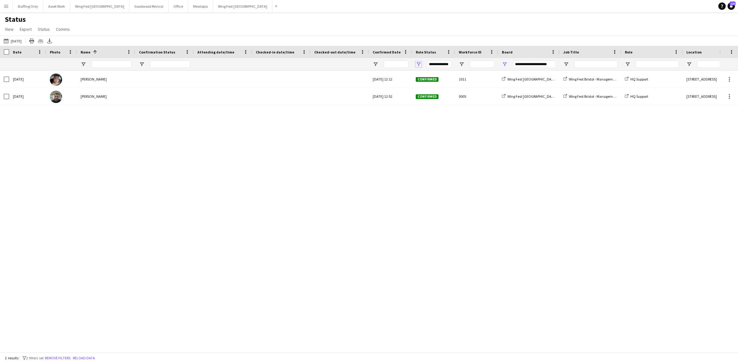
click at [418, 62] on span "Open Filter Menu" at bounding box center [419, 64] width 6 height 6
click at [503, 63] on span "Open Filter Menu" at bounding box center [505, 64] width 6 height 6
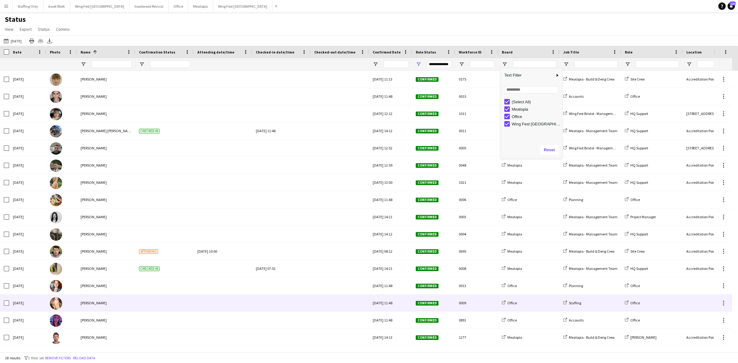
click at [280, 302] on div at bounding box center [281, 302] width 51 height 17
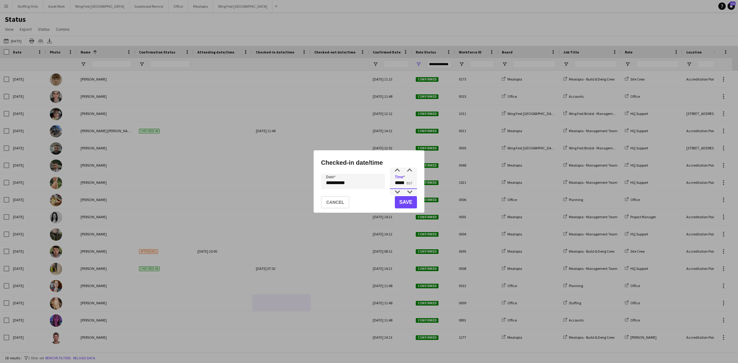
drag, startPoint x: 397, startPoint y: 180, endPoint x: 388, endPoint y: 179, distance: 9.9
click at [388, 179] on div "**********" at bounding box center [369, 181] width 96 height 15
type input "*****"
click at [364, 183] on div "**********" at bounding box center [369, 181] width 738 height 363
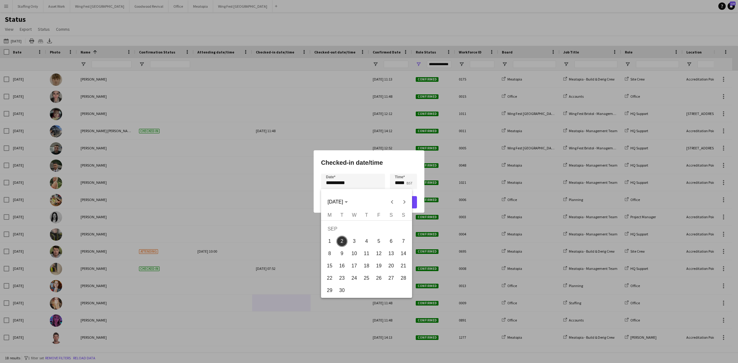
click at [330, 239] on span "1" at bounding box center [329, 241] width 11 height 11
type input "**********"
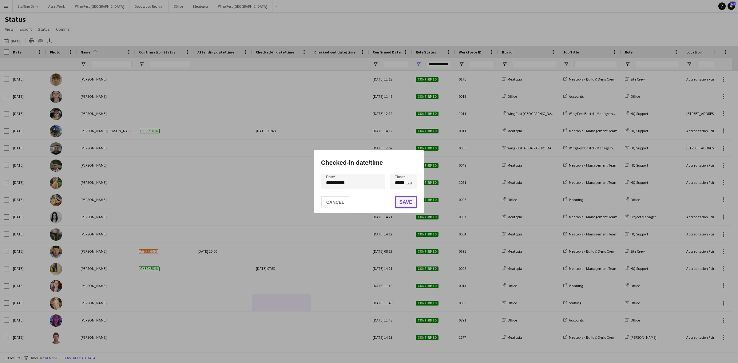
click at [409, 202] on button "Save" at bounding box center [406, 202] width 22 height 12
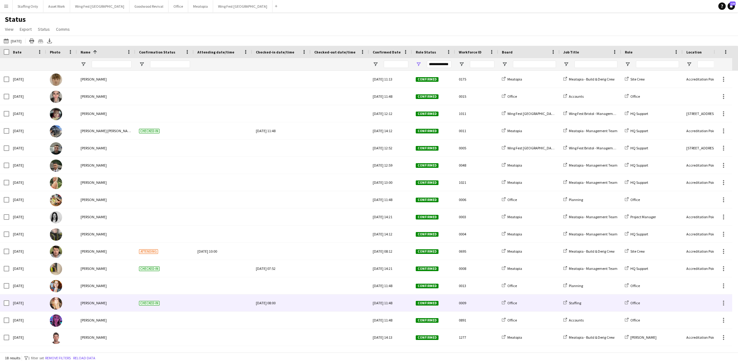
click at [333, 304] on div at bounding box center [339, 302] width 51 height 17
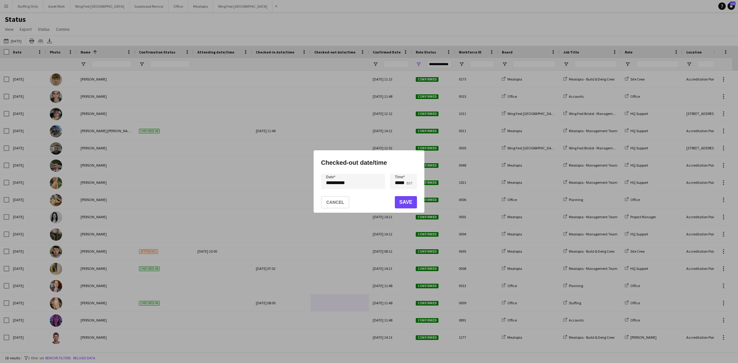
click at [362, 183] on div "**********" at bounding box center [369, 181] width 738 height 363
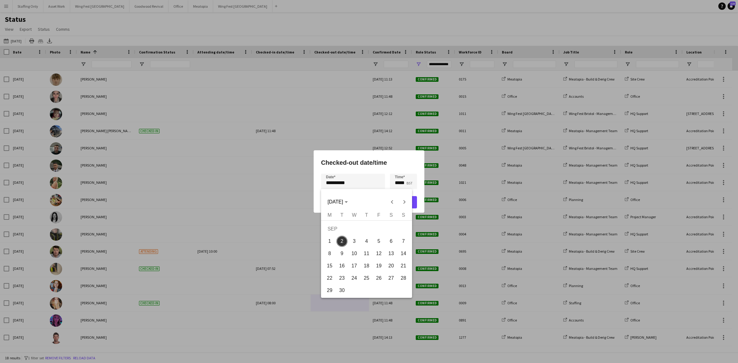
click at [332, 243] on span "1" at bounding box center [329, 241] width 11 height 11
type input "**********"
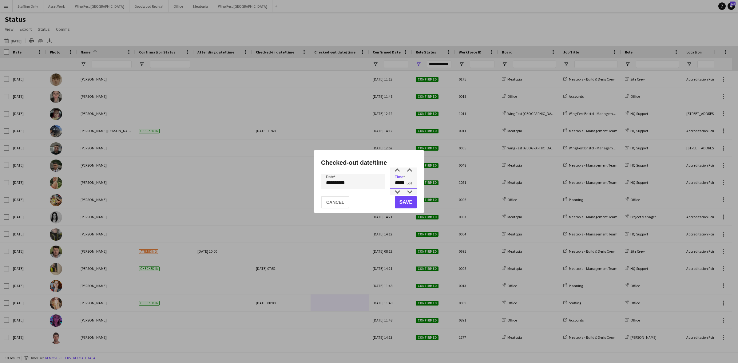
drag, startPoint x: 405, startPoint y: 184, endPoint x: 384, endPoint y: 177, distance: 22.4
click at [384, 177] on div "**********" at bounding box center [369, 181] width 96 height 15
type input "*****"
click at [408, 205] on button "Save" at bounding box center [406, 202] width 22 height 12
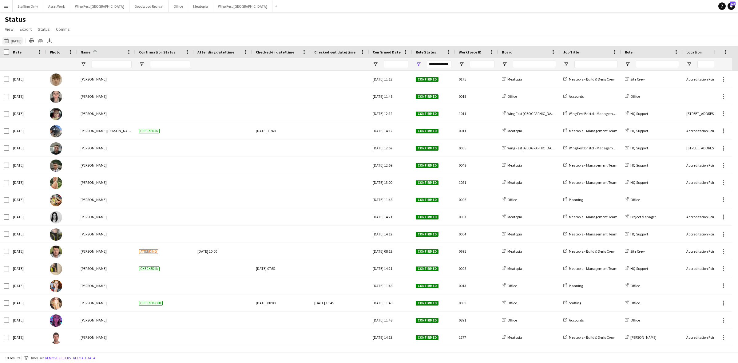
click at [22, 39] on button "02-09-2025 to 08-09-2025 Yesterday" at bounding box center [12, 40] width 20 height 7
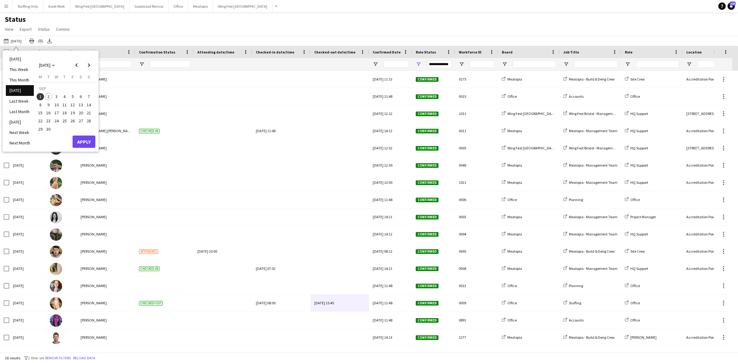
click at [49, 94] on span "2" at bounding box center [48, 96] width 7 height 7
click at [87, 146] on button "Apply" at bounding box center [84, 142] width 23 height 12
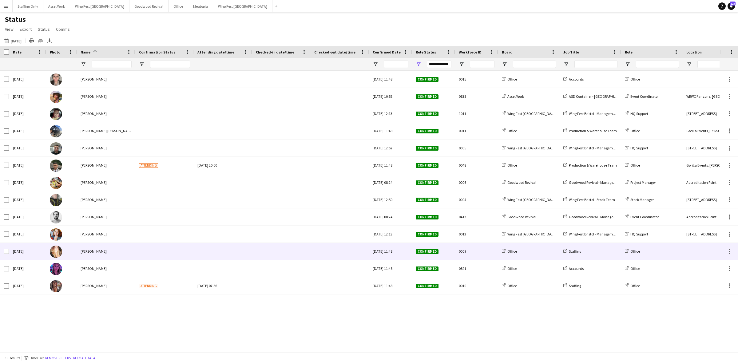
click at [279, 251] on div at bounding box center [281, 251] width 51 height 17
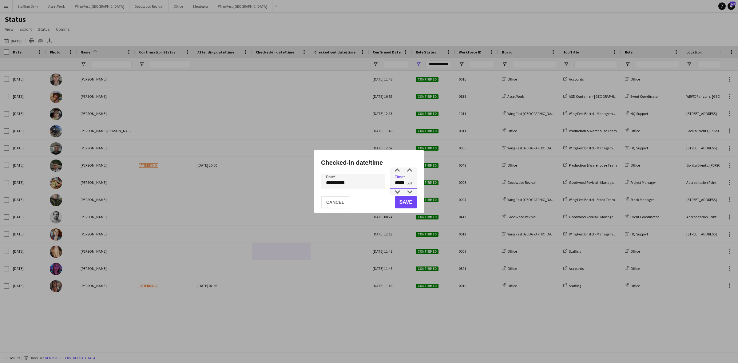
drag, startPoint x: 407, startPoint y: 183, endPoint x: 389, endPoint y: 181, distance: 17.7
click at [390, 182] on input "*****" at bounding box center [403, 181] width 27 height 15
type input "*****"
click at [406, 203] on button "Save" at bounding box center [406, 202] width 22 height 12
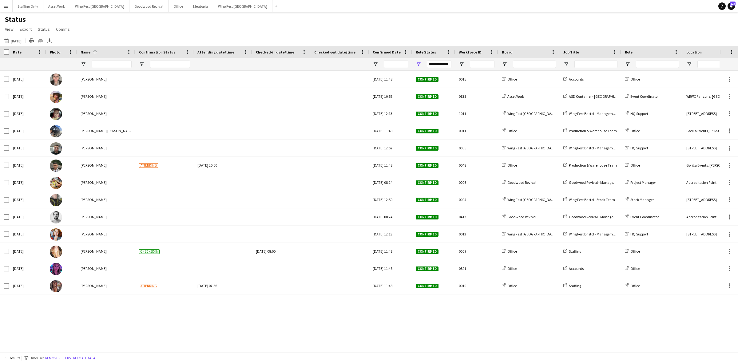
click at [5, 4] on app-icon "Menu" at bounding box center [6, 6] width 5 height 5
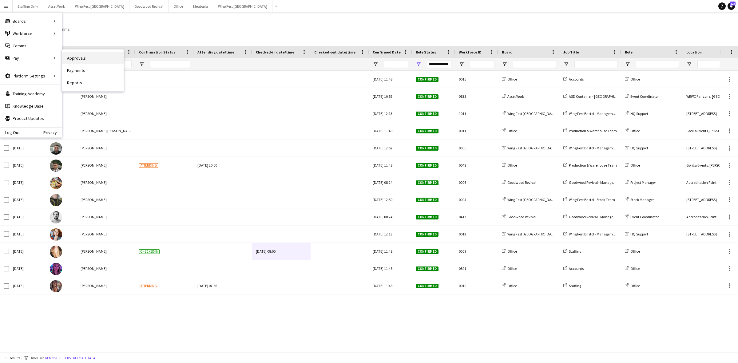
click at [68, 56] on link "Approvals" at bounding box center [92, 58] width 61 height 12
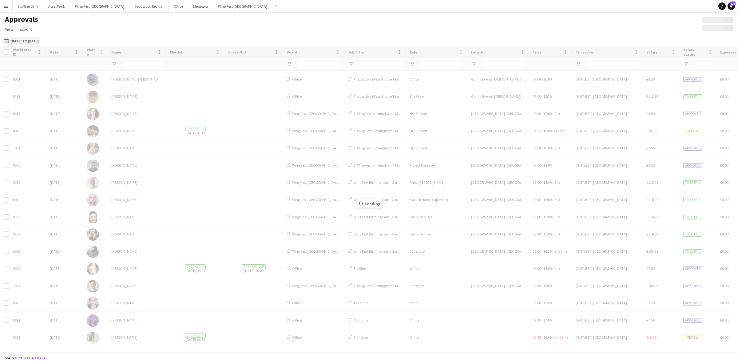
click at [39, 41] on button "18-08-2025 to 31-08-2025 18-08-2025 to 31-08-2025" at bounding box center [20, 40] width 37 height 7
type input "**********"
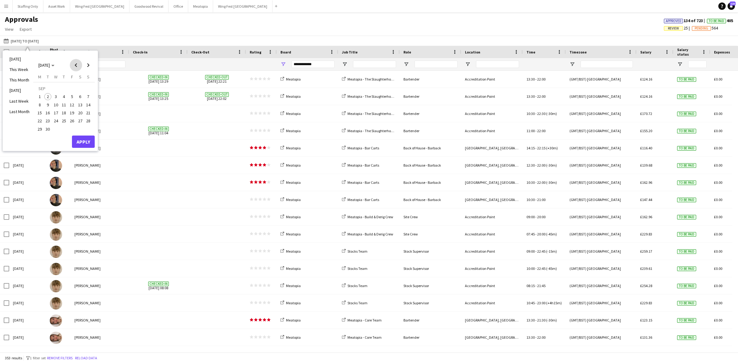
click at [79, 64] on span "Previous month" at bounding box center [76, 65] width 12 height 12
click at [39, 112] on span "18" at bounding box center [39, 114] width 7 height 7
click at [89, 65] on span "Next month" at bounding box center [88, 65] width 12 height 12
click at [46, 95] on span "2" at bounding box center [47, 96] width 7 height 7
click at [78, 139] on button "Apply" at bounding box center [83, 142] width 23 height 12
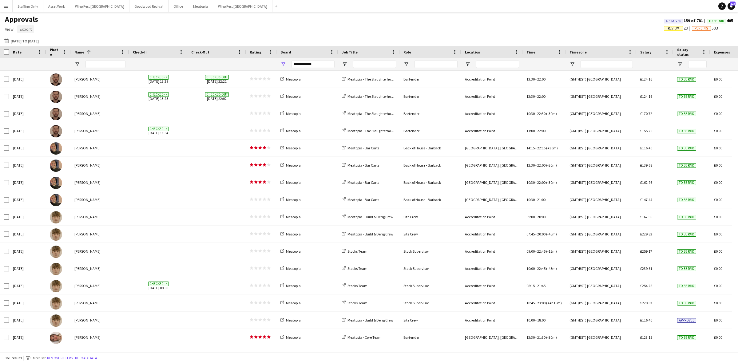
click at [28, 30] on span "Export" at bounding box center [26, 29] width 12 height 6
click at [45, 44] on span "Export as XLSX" at bounding box center [35, 43] width 27 height 6
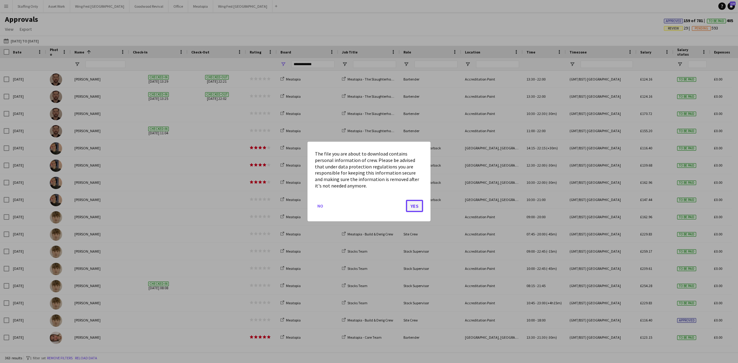
click at [416, 203] on button "Yes" at bounding box center [414, 206] width 17 height 12
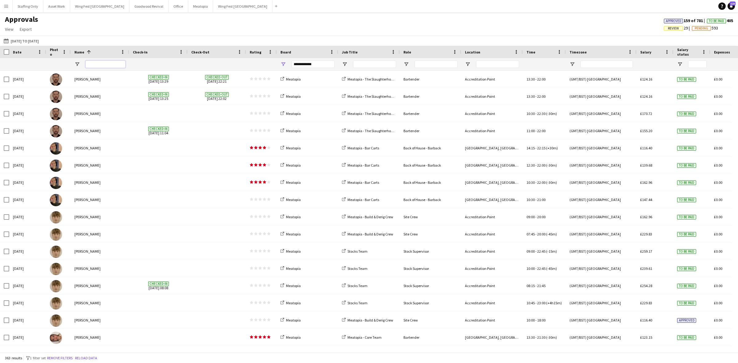
click at [104, 66] on input "Name Filter Input" at bounding box center [105, 64] width 40 height 7
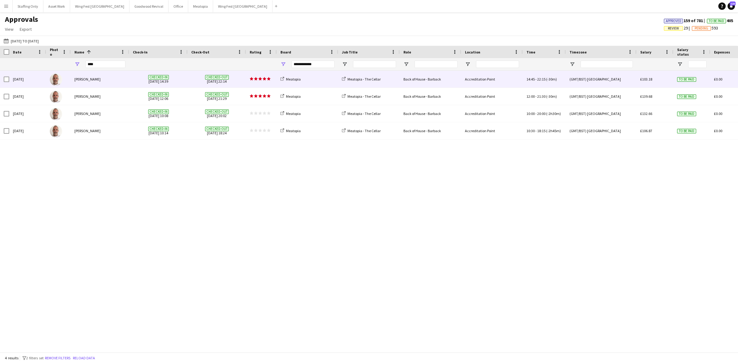
click at [117, 81] on div "[PERSON_NAME]" at bounding box center [100, 79] width 58 height 17
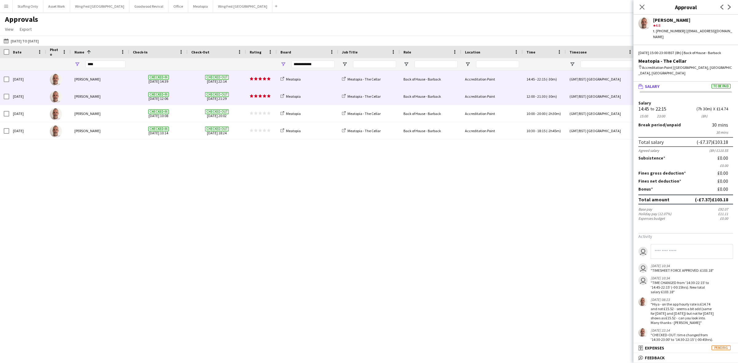
click at [120, 97] on div "[PERSON_NAME]" at bounding box center [100, 96] width 58 height 17
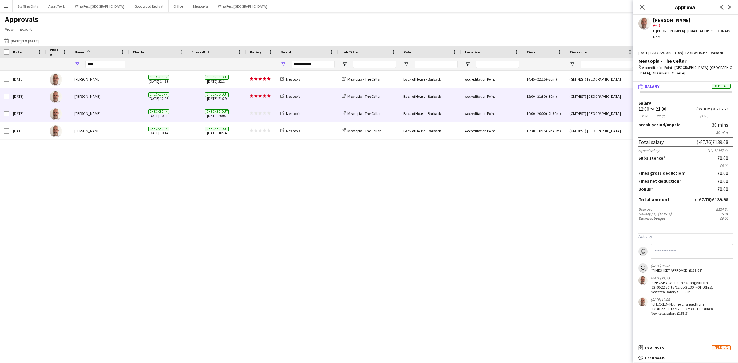
click at [122, 111] on div "[PERSON_NAME]" at bounding box center [100, 113] width 58 height 17
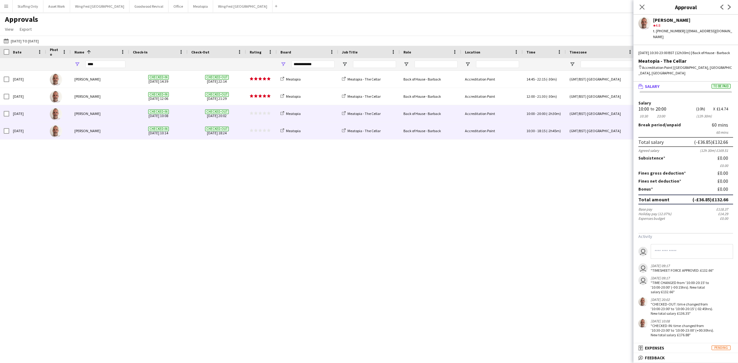
click at [122, 127] on div "[PERSON_NAME]" at bounding box center [100, 130] width 58 height 17
click at [111, 113] on div "[PERSON_NAME]" at bounding box center [100, 113] width 58 height 17
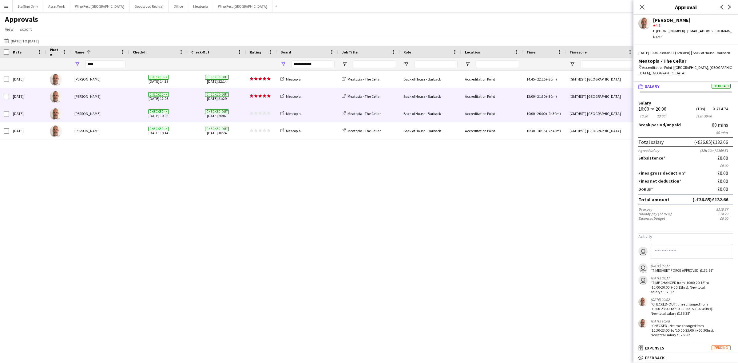
click at [117, 99] on div "[PERSON_NAME]" at bounding box center [100, 96] width 58 height 17
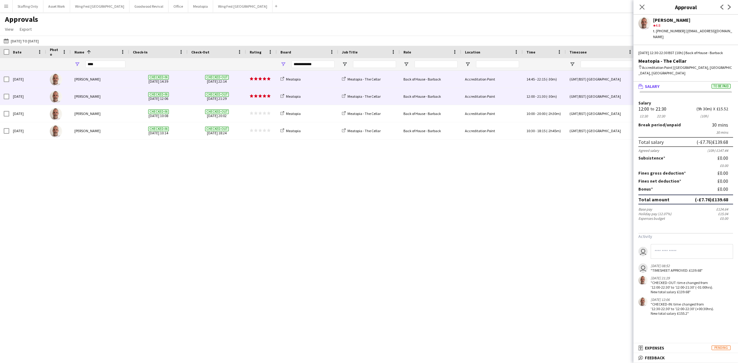
click at [120, 79] on div "[PERSON_NAME]" at bounding box center [100, 79] width 58 height 17
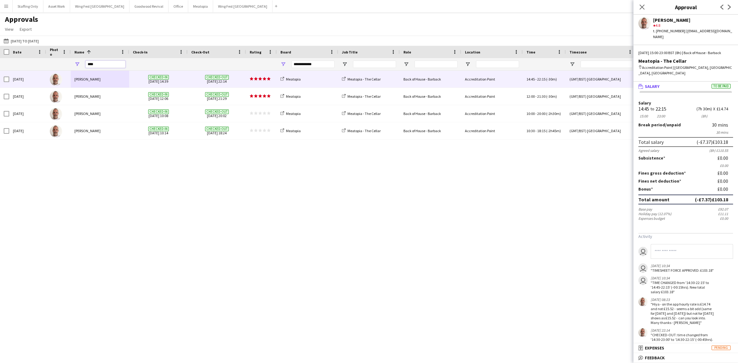
drag, startPoint x: 99, startPoint y: 62, endPoint x: 57, endPoint y: 57, distance: 42.1
click at [57, 57] on div "Date Photo Name 1" at bounding box center [558, 58] width 1116 height 25
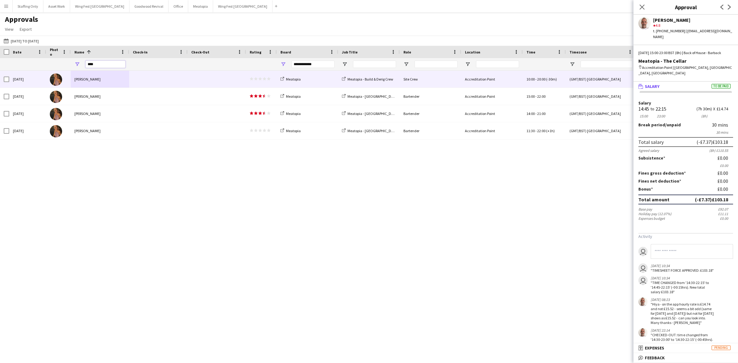
type input "****"
click at [91, 84] on div "[PERSON_NAME]" at bounding box center [100, 79] width 58 height 17
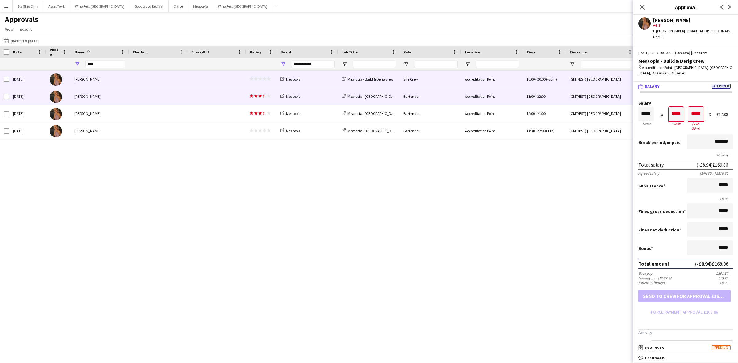
click at [121, 97] on div "[PERSON_NAME]" at bounding box center [100, 96] width 58 height 17
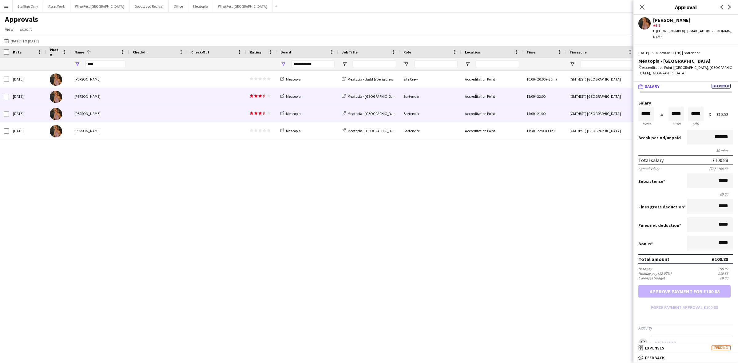
click at [121, 110] on div "[PERSON_NAME]" at bounding box center [100, 113] width 58 height 17
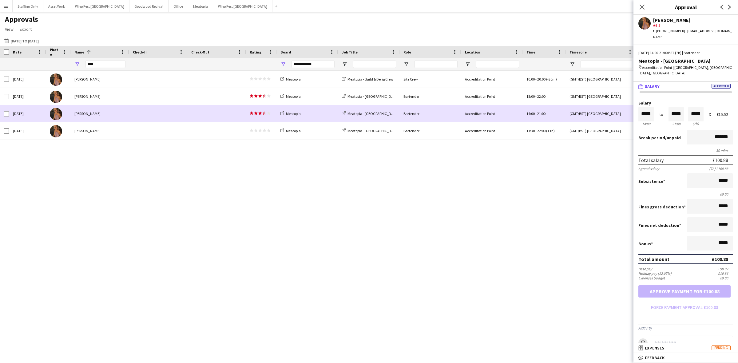
click at [120, 122] on div "[PERSON_NAME]" at bounding box center [100, 113] width 58 height 17
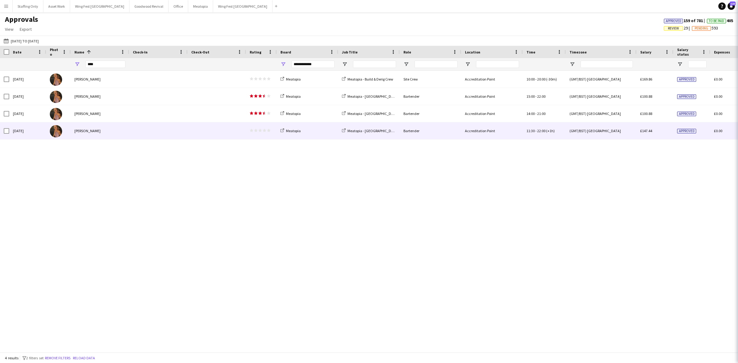
click at [119, 136] on div "[PERSON_NAME]" at bounding box center [100, 130] width 58 height 17
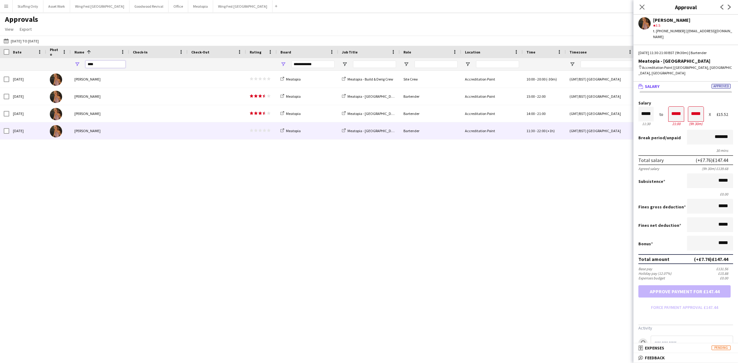
drag, startPoint x: 106, startPoint y: 62, endPoint x: 59, endPoint y: 59, distance: 47.4
click at [59, 59] on div "**********" at bounding box center [558, 64] width 1116 height 12
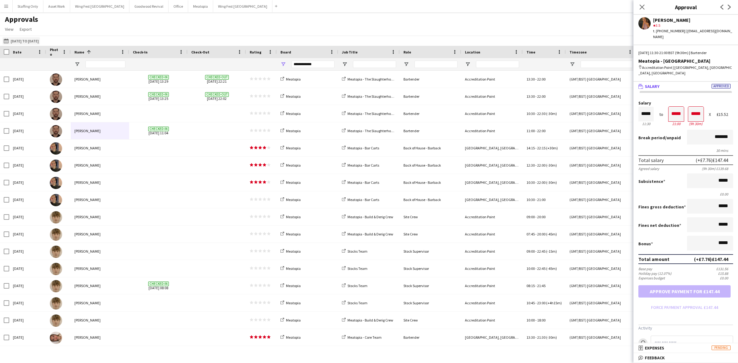
click at [40, 40] on button "18-08-2025 to 31-08-2025 18-08-2025 to 02-09-2025" at bounding box center [20, 40] width 37 height 7
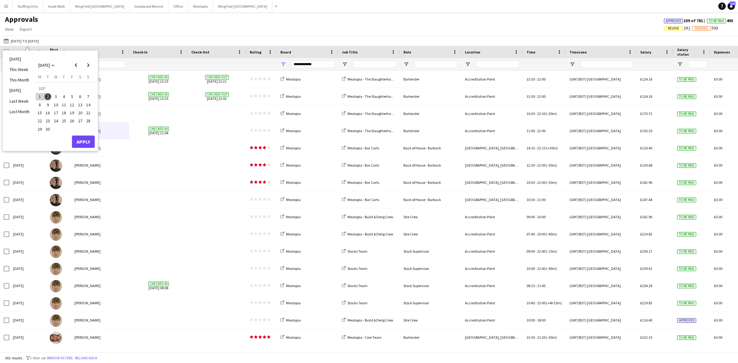
click at [40, 96] on span "1" at bounding box center [39, 96] width 7 height 7
drag, startPoint x: 71, startPoint y: 134, endPoint x: 75, endPoint y: 139, distance: 6.6
click at [71, 134] on div "Monday M Tuesday T Wednesday W Thursday T Friday F Saturday S Sunday S SEP 1 2 …" at bounding box center [63, 104] width 61 height 61
click at [76, 141] on button "Apply" at bounding box center [83, 142] width 23 height 12
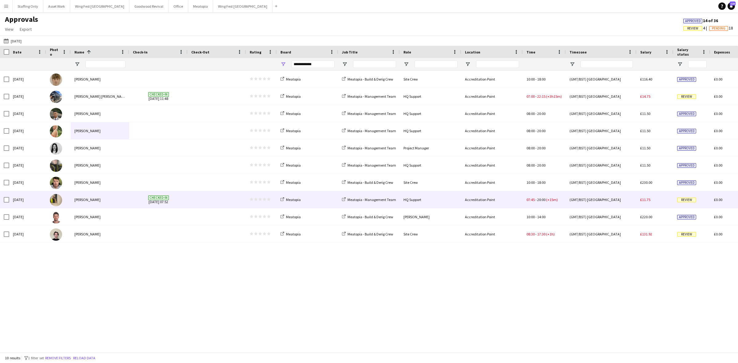
click at [220, 198] on span at bounding box center [216, 199] width 51 height 17
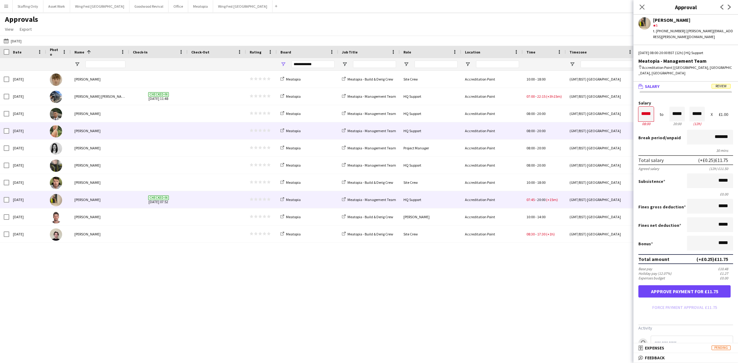
drag, startPoint x: 152, startPoint y: 133, endPoint x: 172, endPoint y: 133, distance: 20.0
click at [152, 133] on span at bounding box center [158, 130] width 51 height 17
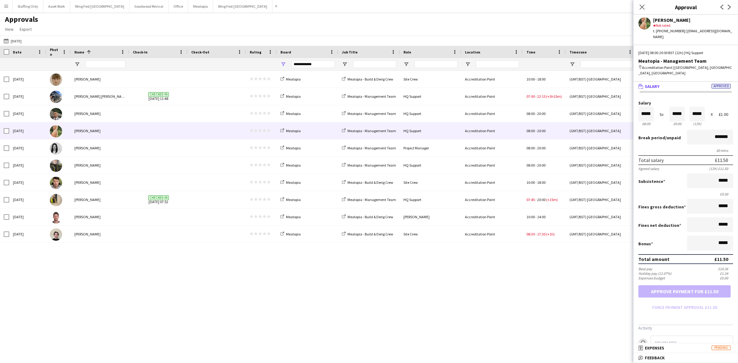
click at [5, 8] on app-icon "Menu" at bounding box center [6, 6] width 5 height 5
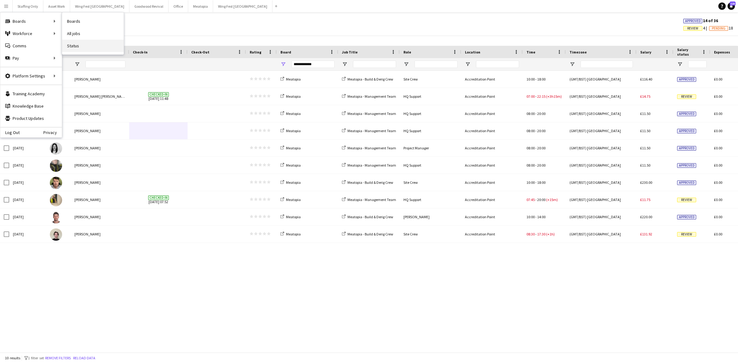
click at [76, 44] on link "Status" at bounding box center [92, 46] width 61 height 12
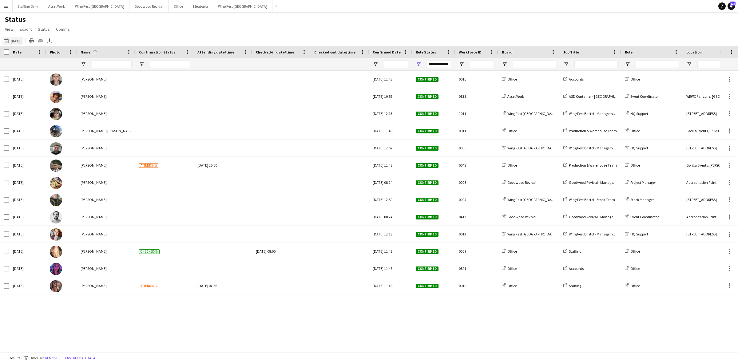
click at [20, 39] on button "Today Today" at bounding box center [12, 40] width 20 height 7
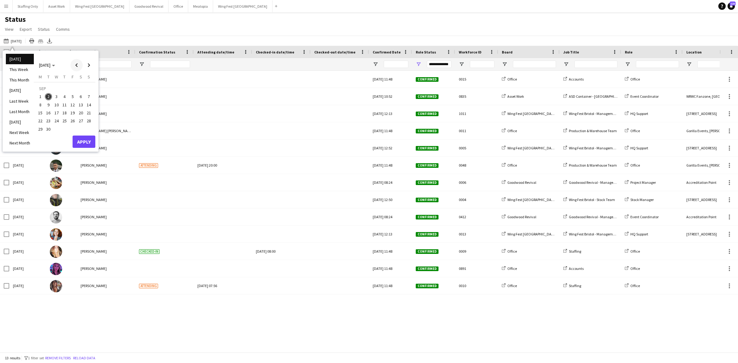
click at [78, 63] on span "Previous month" at bounding box center [76, 65] width 12 height 12
click at [39, 119] on span "25" at bounding box center [40, 122] width 7 height 7
click at [76, 132] on button "Apply" at bounding box center [84, 135] width 23 height 12
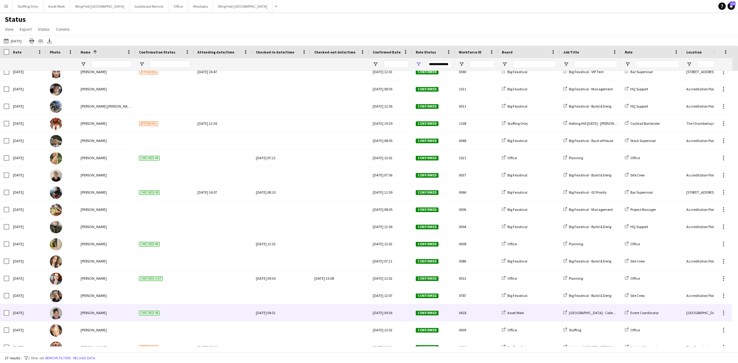
scroll to position [115, 0]
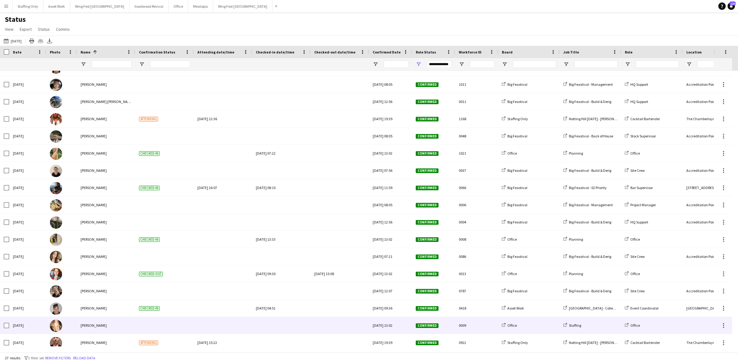
click at [298, 326] on div at bounding box center [281, 325] width 51 height 17
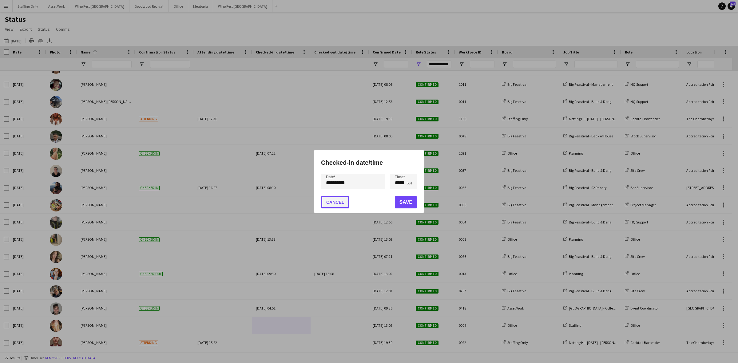
click at [341, 204] on button "Cancel" at bounding box center [335, 202] width 28 height 12
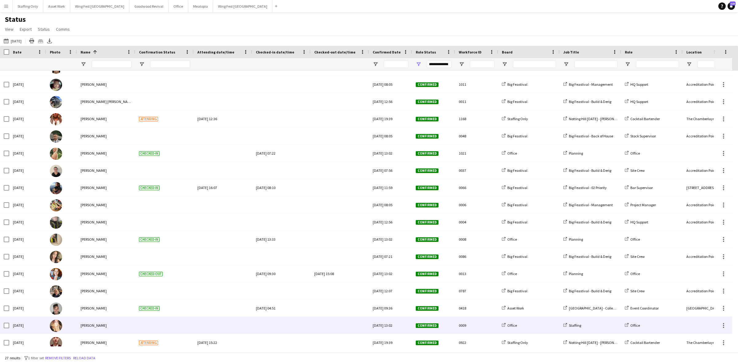
click at [274, 324] on div at bounding box center [281, 325] width 51 height 17
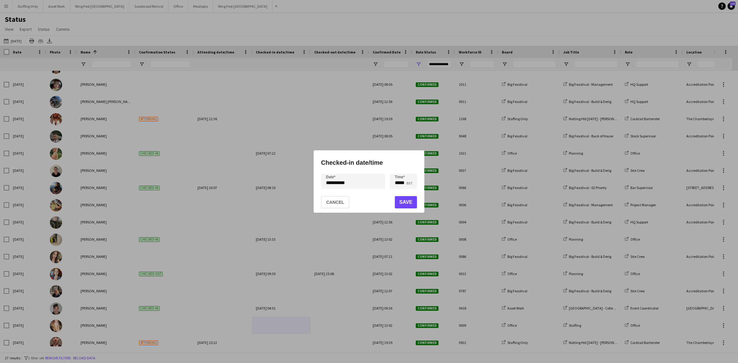
click at [377, 185] on div "**********" at bounding box center [369, 181] width 738 height 363
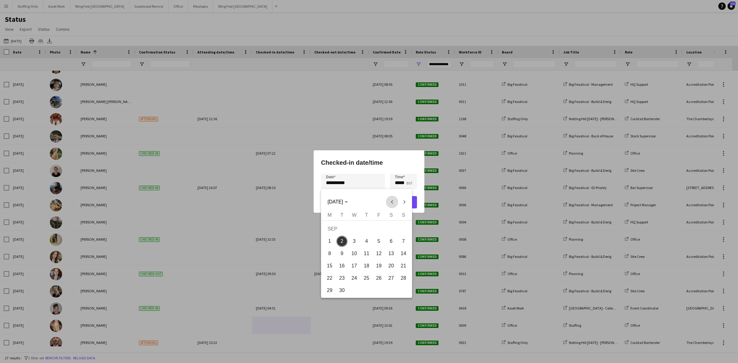
click at [391, 204] on span "Previous month" at bounding box center [392, 202] width 12 height 12
click at [327, 279] on span "25" at bounding box center [329, 279] width 11 height 11
type input "**********"
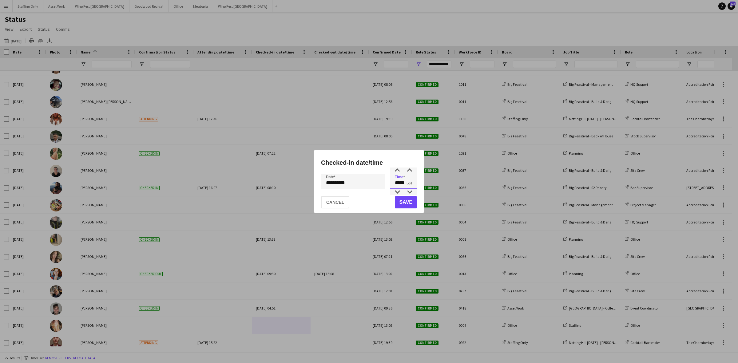
drag, startPoint x: 403, startPoint y: 182, endPoint x: 392, endPoint y: 182, distance: 11.1
click at [392, 182] on input "*****" at bounding box center [403, 181] width 27 height 15
type input "*****"
click at [408, 198] on button "Save" at bounding box center [406, 202] width 22 height 12
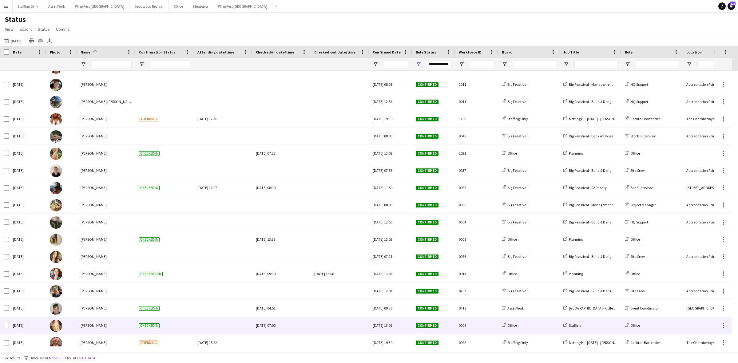
click at [338, 324] on div at bounding box center [339, 325] width 51 height 17
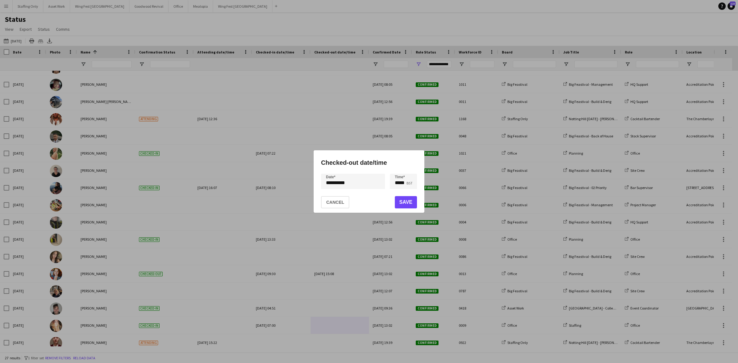
click at [360, 177] on div "**********" at bounding box center [369, 181] width 738 height 363
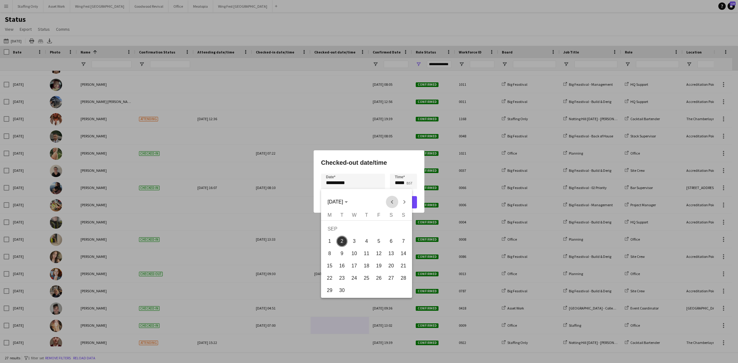
click at [388, 204] on span "Previous month" at bounding box center [392, 202] width 12 height 12
click at [332, 282] on span "25" at bounding box center [329, 279] width 11 height 11
type input "**********"
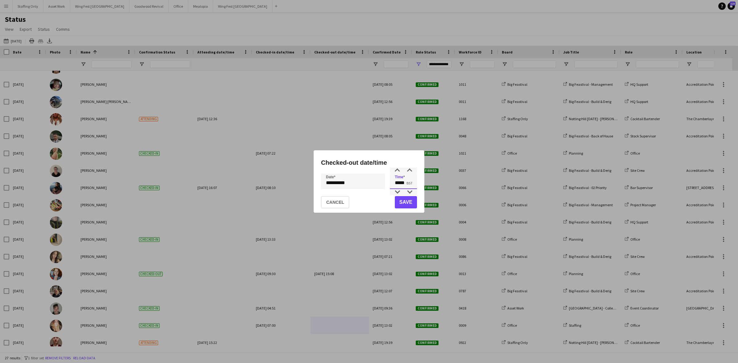
drag, startPoint x: 406, startPoint y: 180, endPoint x: 387, endPoint y: 182, distance: 19.4
click at [387, 182] on div "**********" at bounding box center [369, 181] width 96 height 15
type input "*****"
click at [406, 204] on button "Save" at bounding box center [406, 202] width 22 height 12
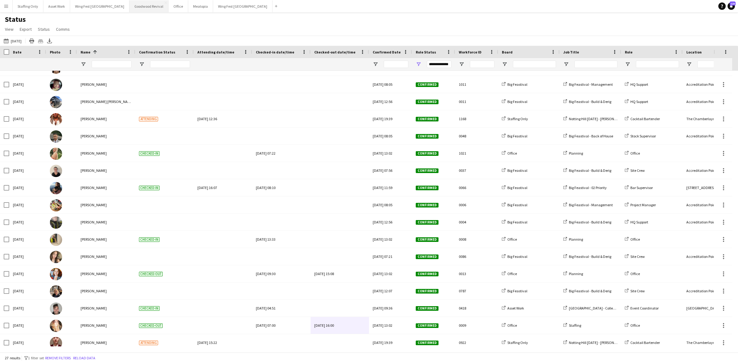
click at [129, 7] on button "Goodwood Revival Close" at bounding box center [148, 6] width 39 height 12
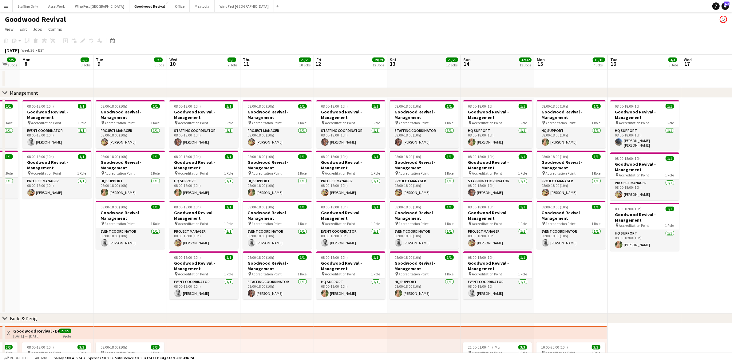
click at [3, 6] on button "Menu" at bounding box center [6, 6] width 12 height 12
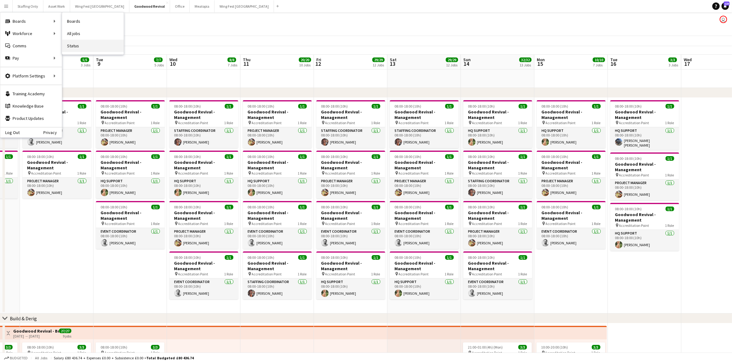
click at [88, 46] on link "Status" at bounding box center [92, 46] width 61 height 12
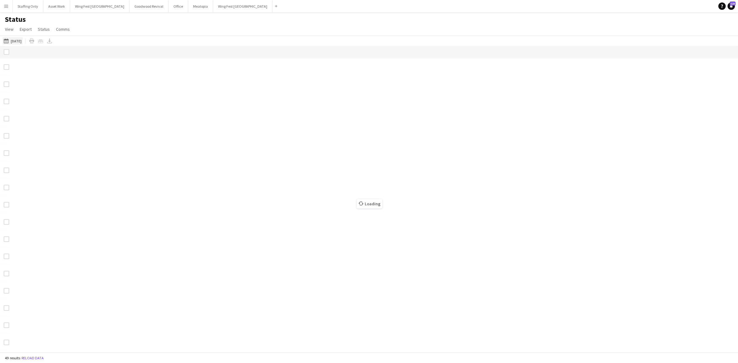
click at [18, 41] on button "25-08-2025 25-08-2025" at bounding box center [12, 40] width 20 height 7
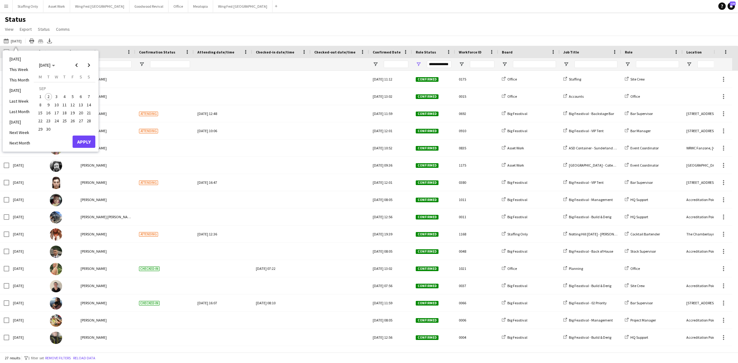
click at [71, 96] on span "5" at bounding box center [72, 96] width 7 height 7
click at [82, 139] on button "Apply" at bounding box center [84, 142] width 23 height 12
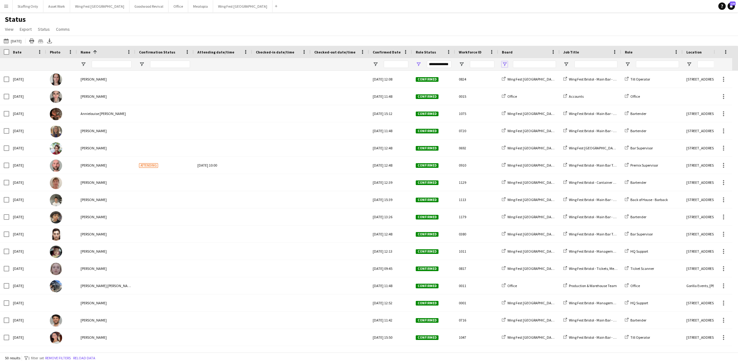
click at [503, 65] on span "Open Filter Menu" at bounding box center [505, 64] width 6 height 6
type input "***"
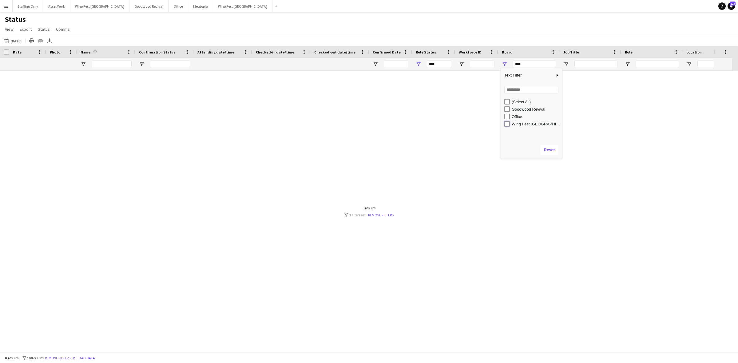
type input "**********"
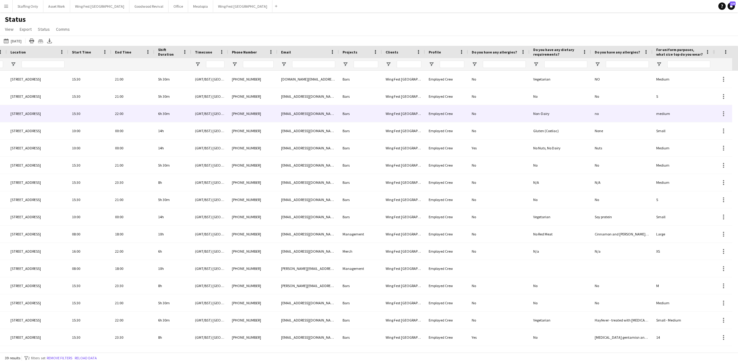
click at [561, 112] on div "Non-Dairy" at bounding box center [559, 113] width 61 height 17
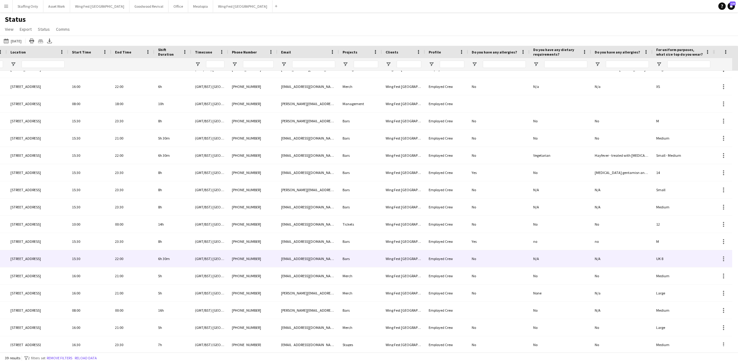
scroll to position [126, 0]
